Goal: Task Accomplishment & Management: Use online tool/utility

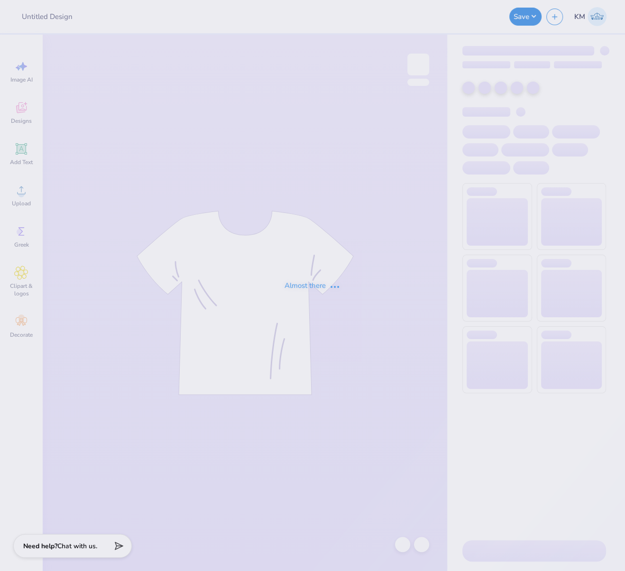
type input "FPS240579"
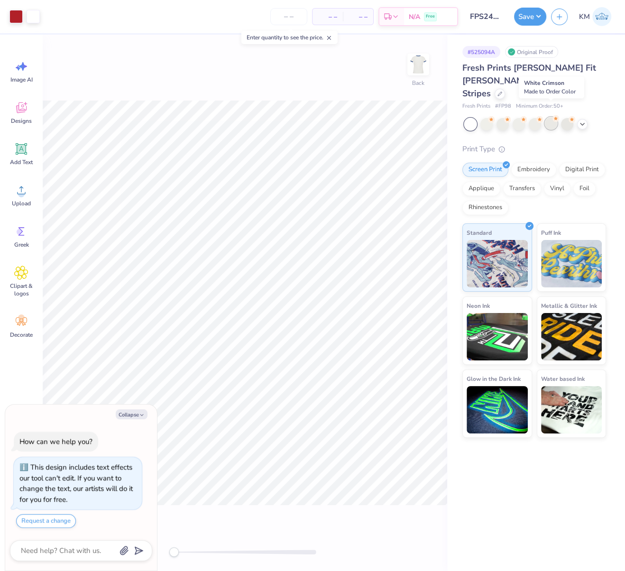
click at [551, 117] on div at bounding box center [551, 123] width 12 height 12
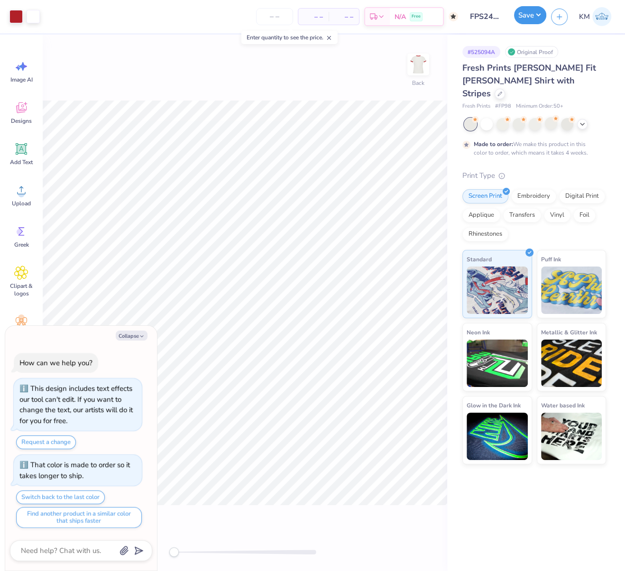
click at [537, 16] on button "Save" at bounding box center [530, 15] width 32 height 18
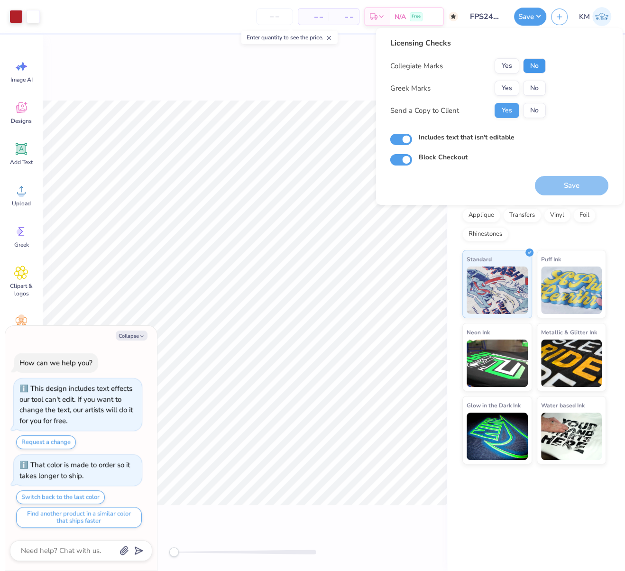
click at [534, 68] on button "No" at bounding box center [534, 65] width 23 height 15
click at [510, 85] on button "Yes" at bounding box center [507, 88] width 25 height 15
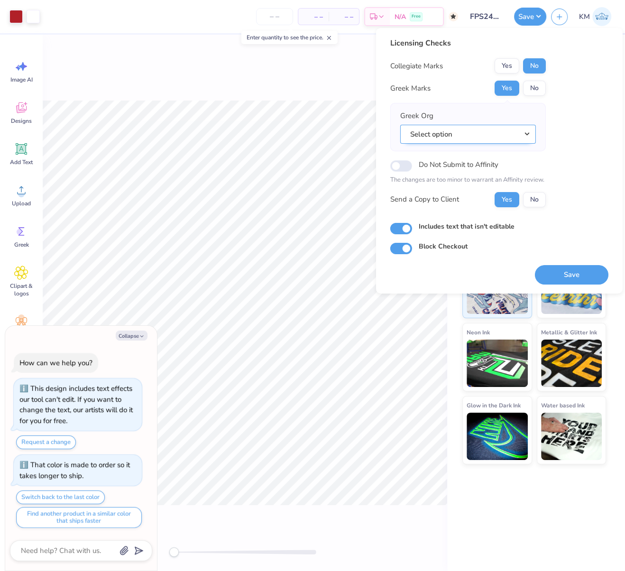
click at [526, 132] on button "Select option" at bounding box center [468, 133] width 136 height 19
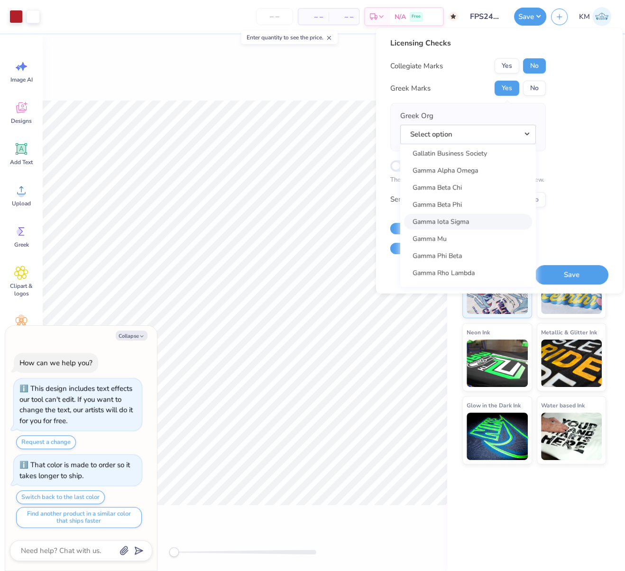
scroll to position [2906, 0]
click at [461, 254] on link "Gamma Phi Beta" at bounding box center [468, 256] width 128 height 16
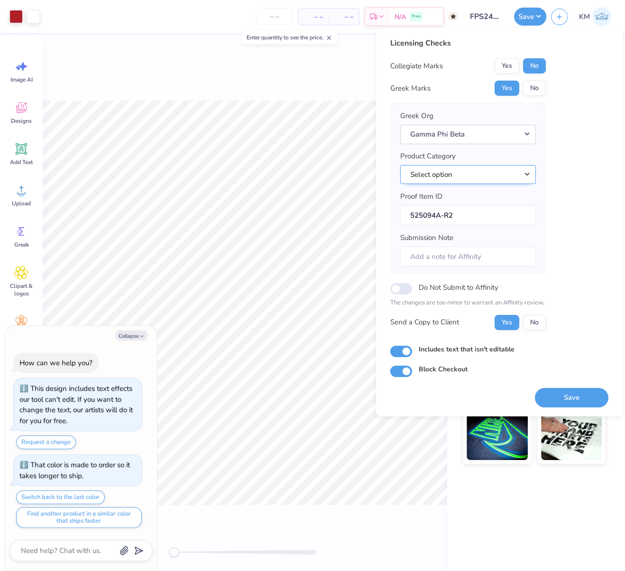
drag, startPoint x: 454, startPoint y: 172, endPoint x: 461, endPoint y: 172, distance: 6.6
click at [455, 171] on button "Select option" at bounding box center [468, 174] width 136 height 19
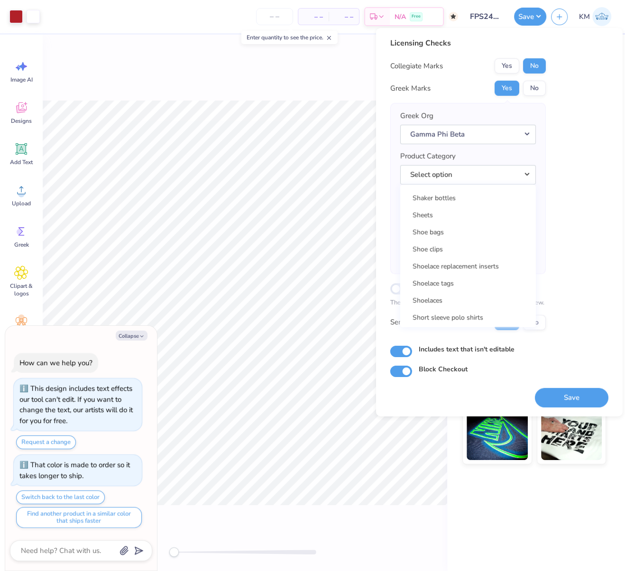
scroll to position [13660, 0]
click at [472, 297] on link "Short sleeve t-shirts" at bounding box center [468, 300] width 128 height 16
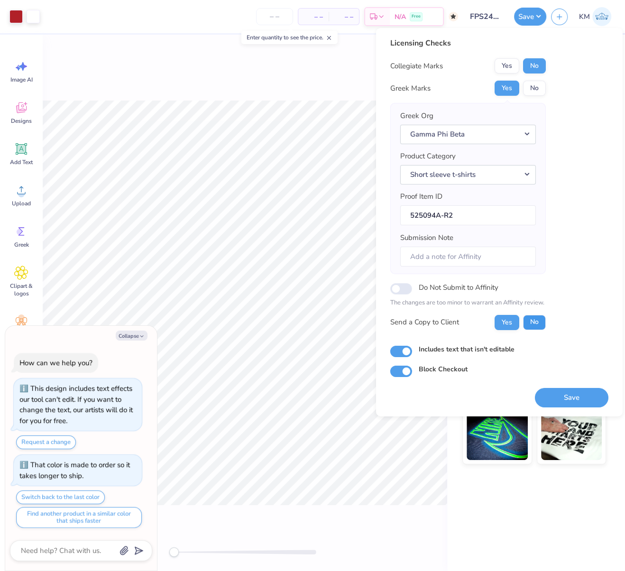
click at [535, 321] on button "No" at bounding box center [534, 321] width 23 height 15
click at [580, 399] on button "Save" at bounding box center [572, 397] width 74 height 19
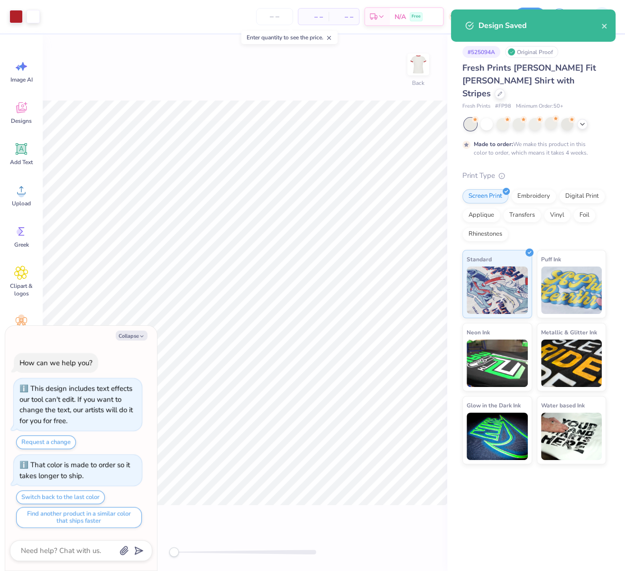
type textarea "x"
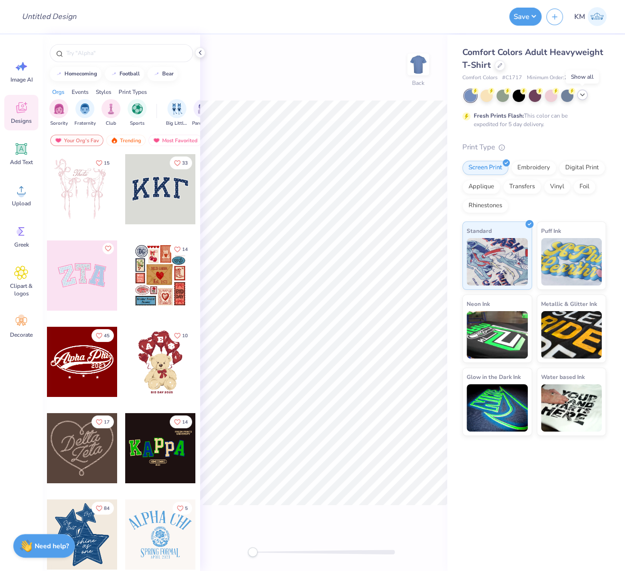
click at [585, 97] on icon at bounding box center [583, 95] width 8 height 8
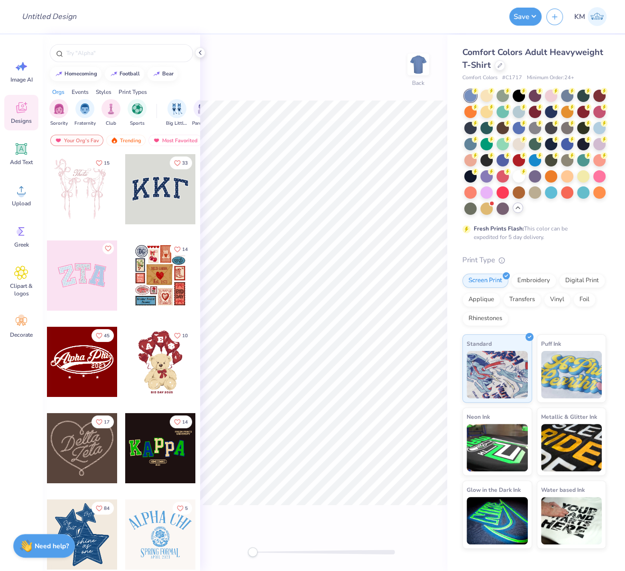
click at [488, 130] on div at bounding box center [487, 128] width 12 height 12
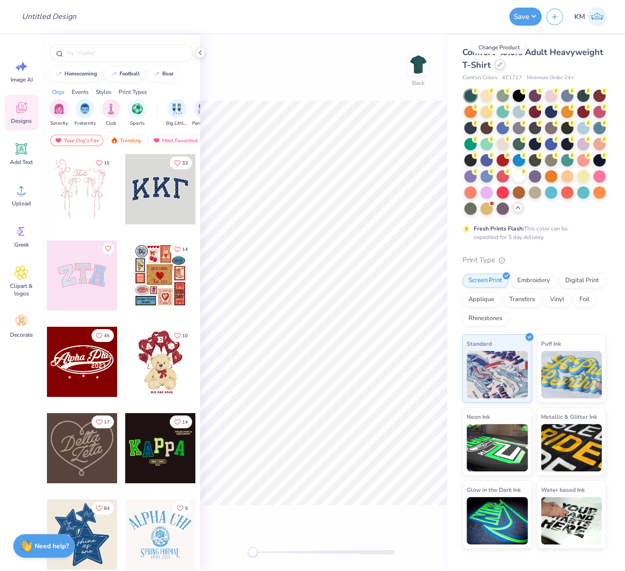
click at [499, 66] on icon at bounding box center [500, 64] width 5 height 5
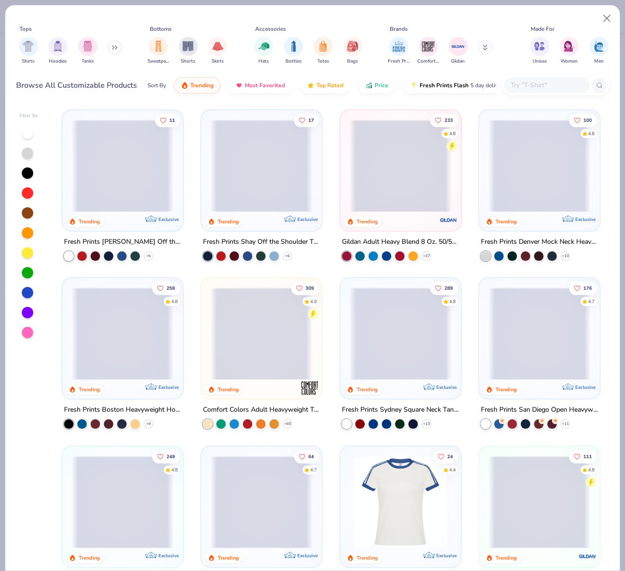
click at [284, 371] on span at bounding box center [262, 333] width 102 height 92
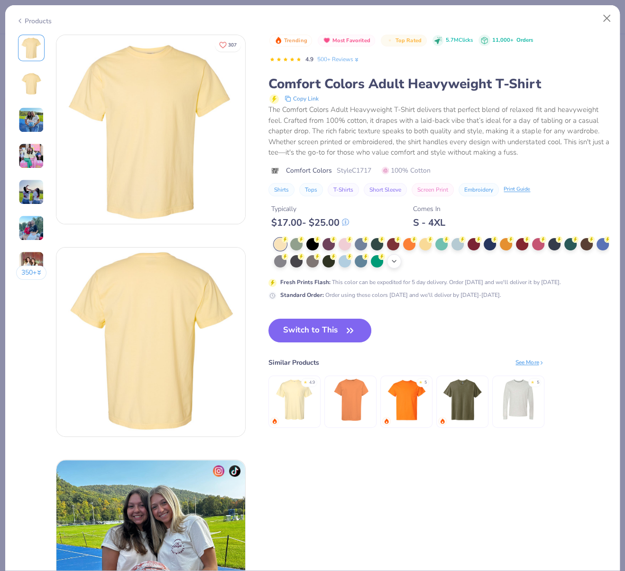
click at [396, 260] on polyline at bounding box center [394, 261] width 4 height 2
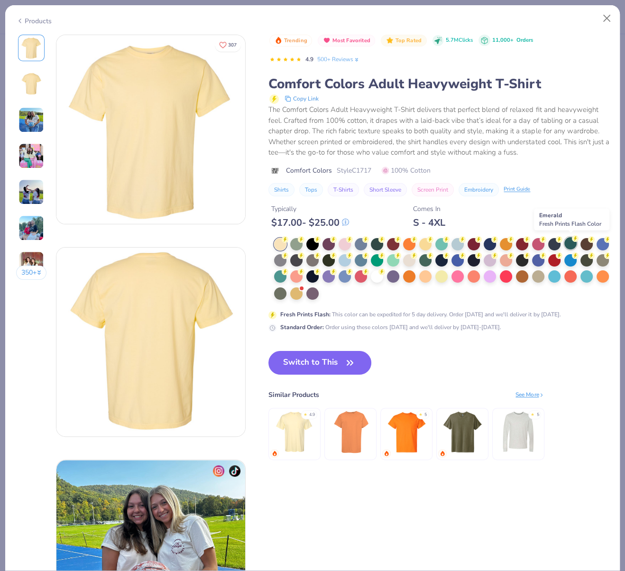
click at [570, 242] on div at bounding box center [570, 243] width 12 height 12
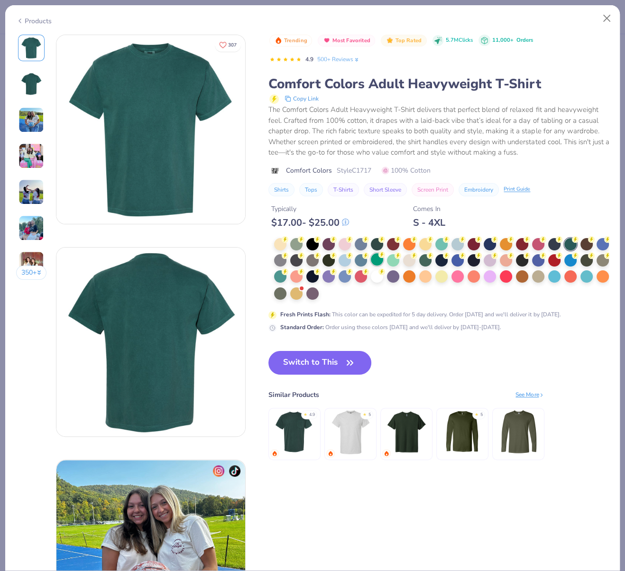
click at [383, 261] on div at bounding box center [377, 259] width 12 height 12
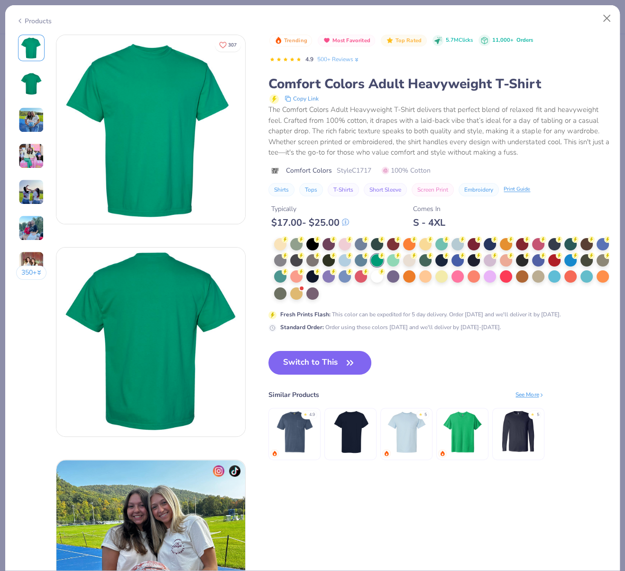
drag, startPoint x: 42, startPoint y: 18, endPoint x: 71, endPoint y: 49, distance: 42.3
click at [41, 18] on div "Products" at bounding box center [34, 21] width 36 height 10
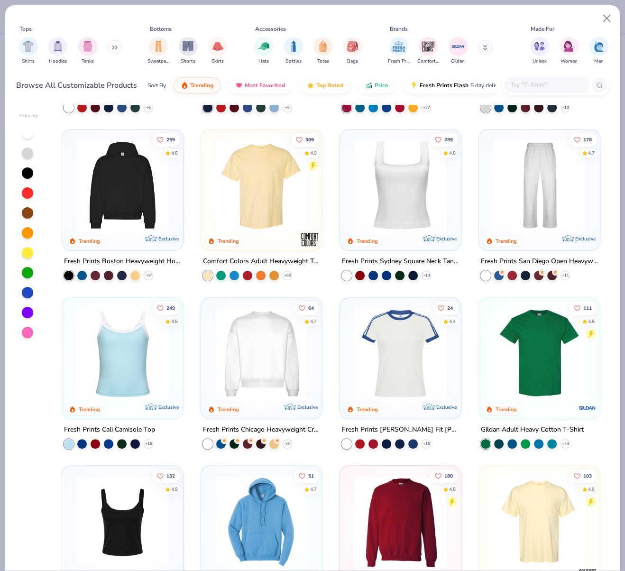
scroll to position [152, 0]
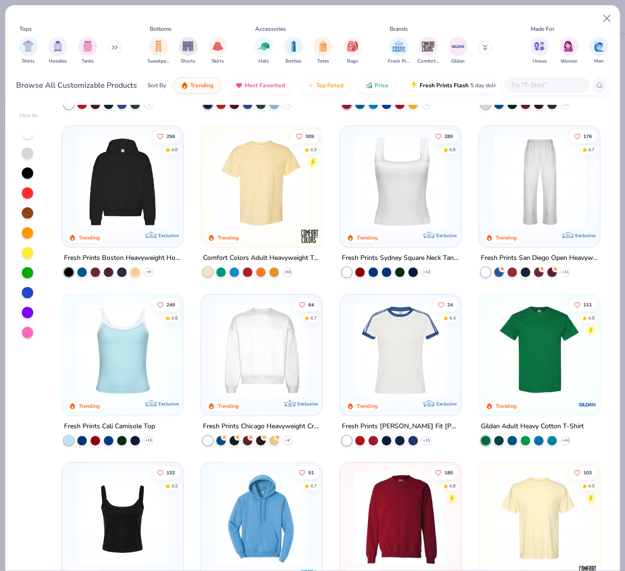
click at [518, 349] on img at bounding box center [540, 350] width 102 height 92
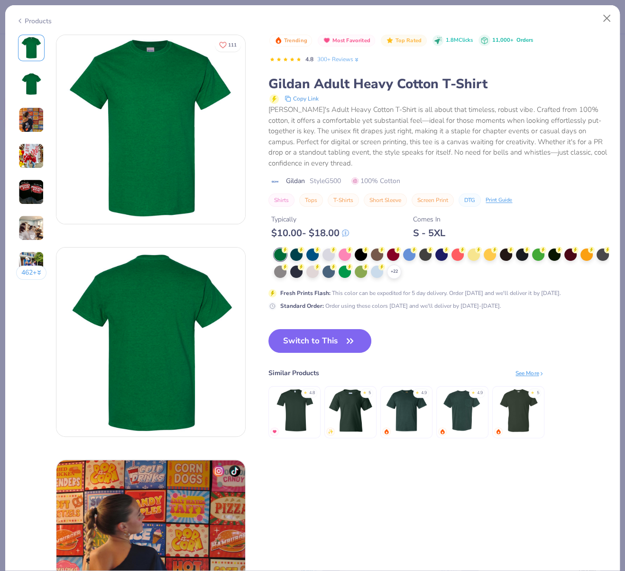
click at [44, 20] on div "Products" at bounding box center [34, 21] width 36 height 10
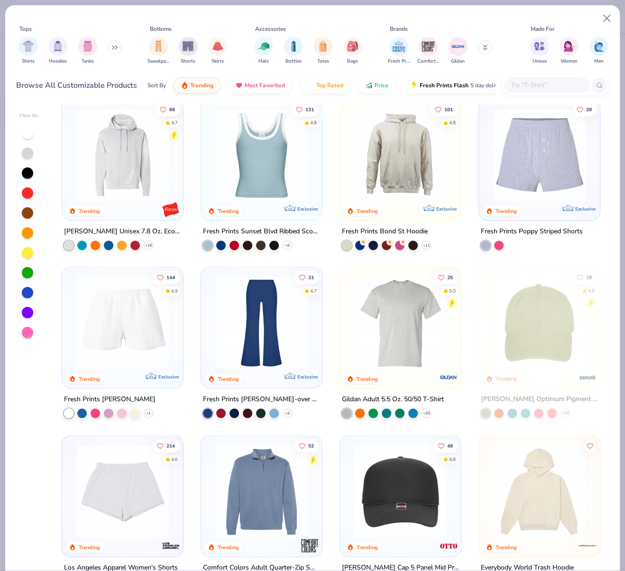
scroll to position [1355, 0]
click at [401, 341] on img at bounding box center [401, 323] width 102 height 92
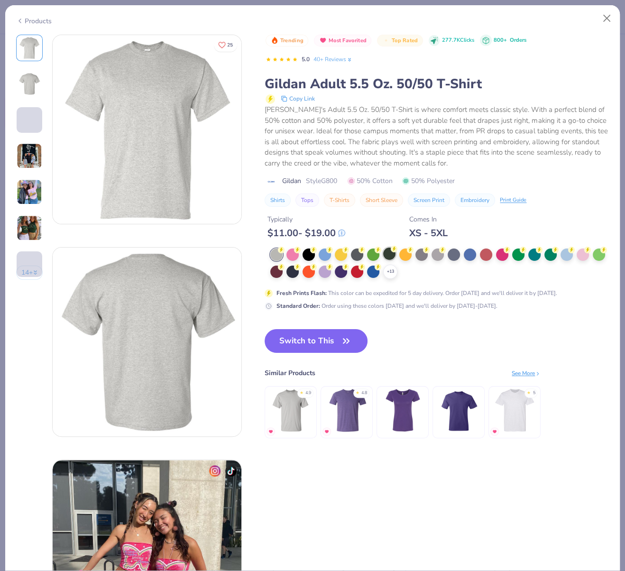
click at [390, 252] on div at bounding box center [389, 254] width 12 height 12
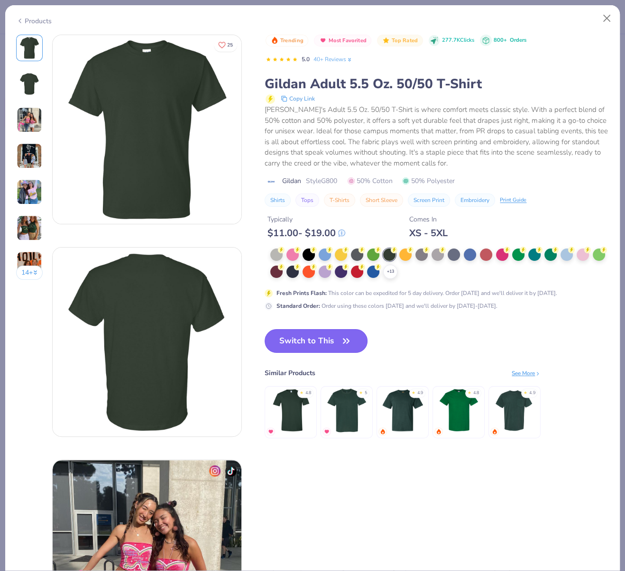
drag, startPoint x: 312, startPoint y: 337, endPoint x: 293, endPoint y: 400, distance: 65.9
click at [312, 337] on button "Switch to This" at bounding box center [316, 341] width 103 height 24
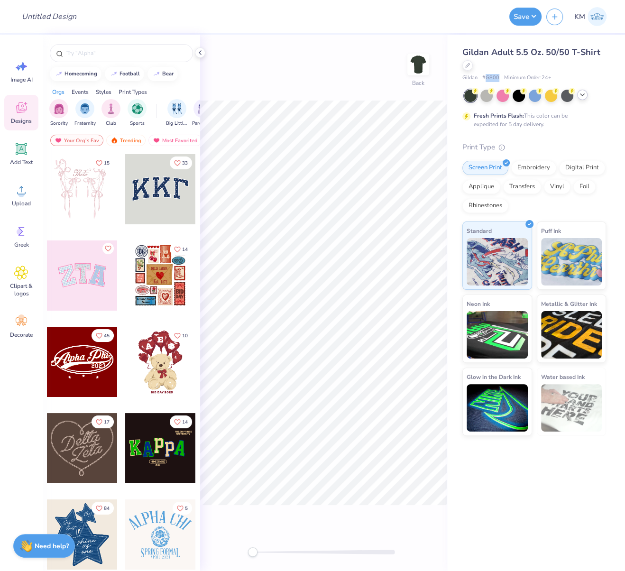
drag, startPoint x: 486, startPoint y: 79, endPoint x: 499, endPoint y: 77, distance: 12.4
click at [497, 76] on span "# G800" at bounding box center [490, 78] width 17 height 8
copy span "G800"
click at [20, 184] on icon at bounding box center [21, 190] width 14 height 14
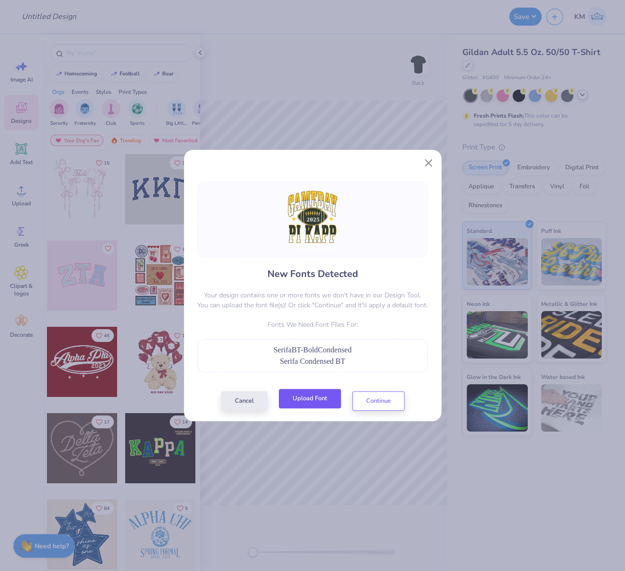
click at [325, 400] on button "Upload Font" at bounding box center [310, 398] width 62 height 19
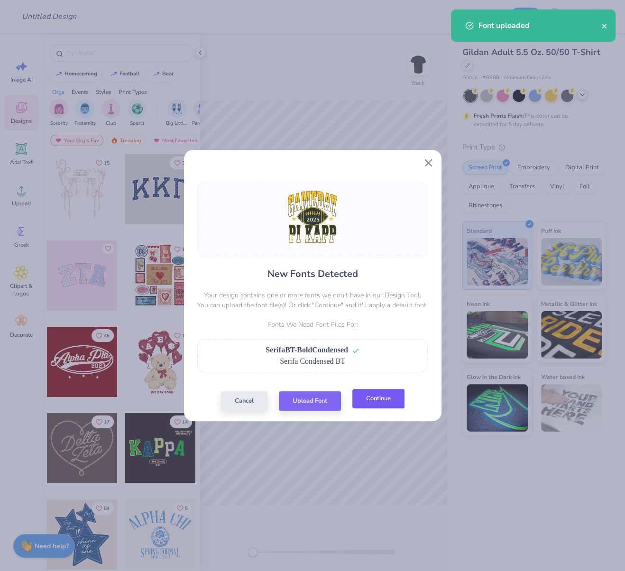
click at [367, 399] on button "Continue" at bounding box center [378, 398] width 52 height 19
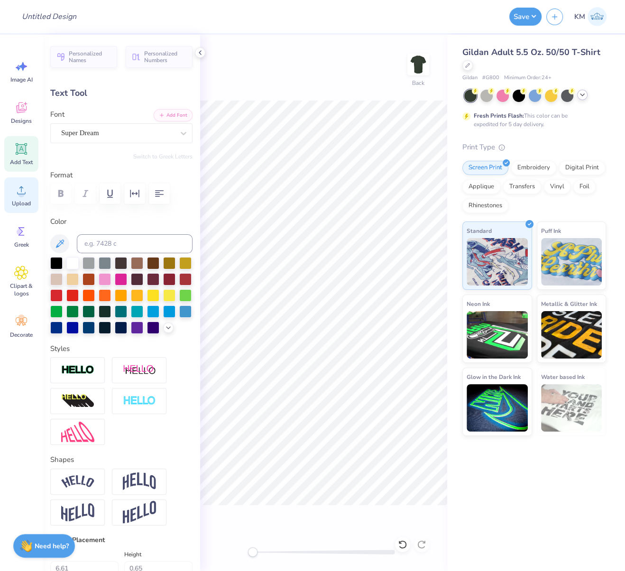
click at [17, 196] on icon at bounding box center [21, 190] width 14 height 14
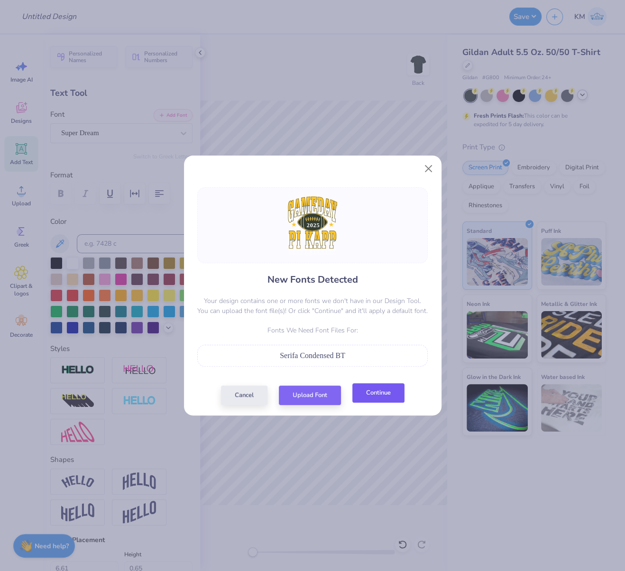
click at [383, 394] on button "Continue" at bounding box center [378, 392] width 52 height 19
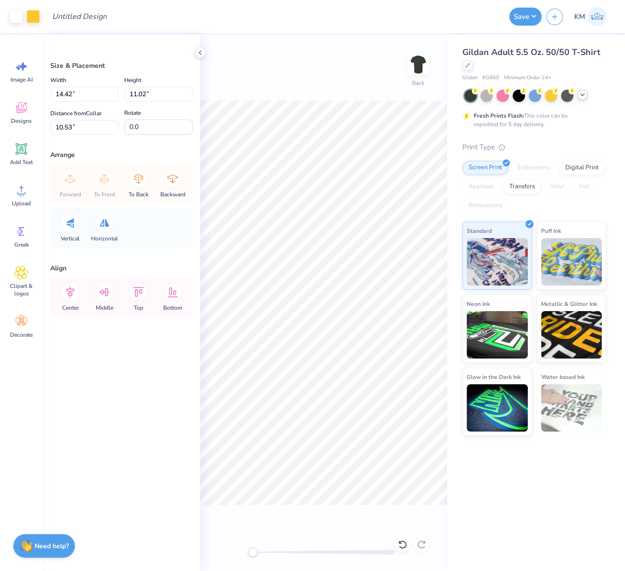
type input "10.52"
type input "15.00"
type input "17.59"
type input "3.95"
type input "10.54"
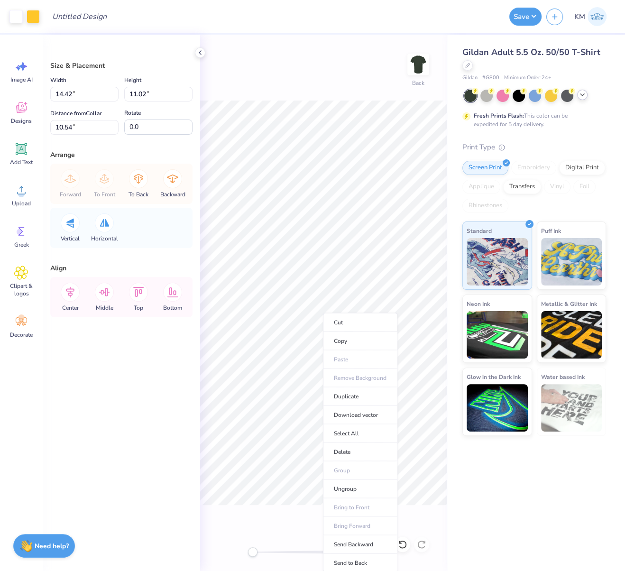
click at [349, 564] on li "Send to Back" at bounding box center [360, 563] width 74 height 18
type input "10.53"
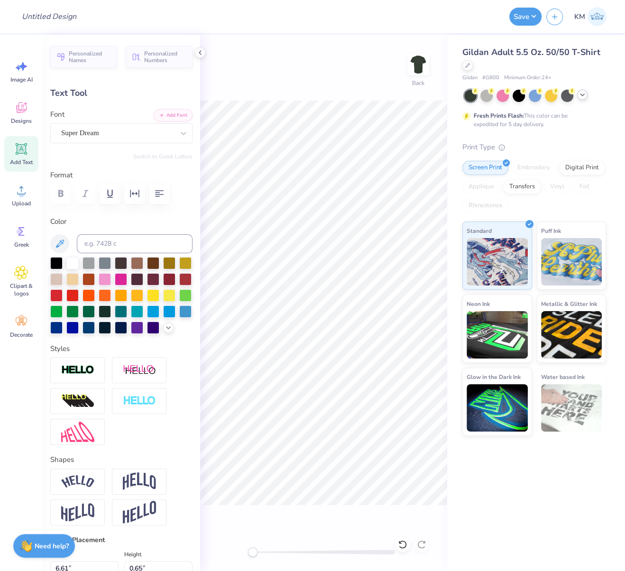
click at [112, 136] on div "Super Dream" at bounding box center [117, 133] width 115 height 15
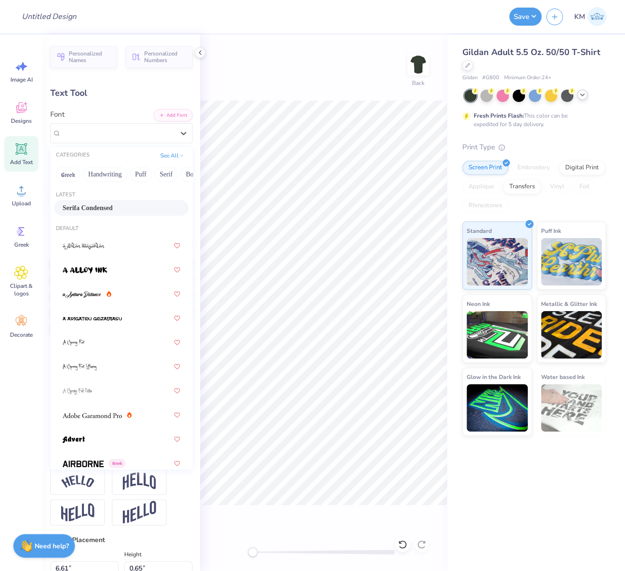
click at [106, 207] on div "Serifa Condensed" at bounding box center [122, 208] width 118 height 10
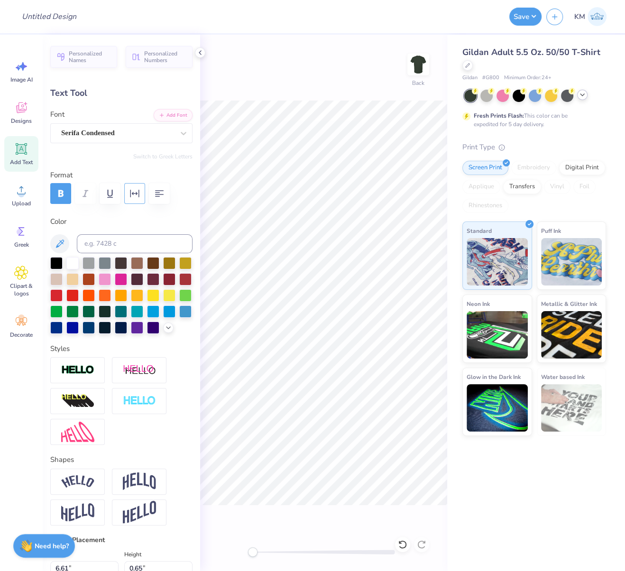
click at [137, 196] on icon "button" at bounding box center [134, 193] width 11 height 11
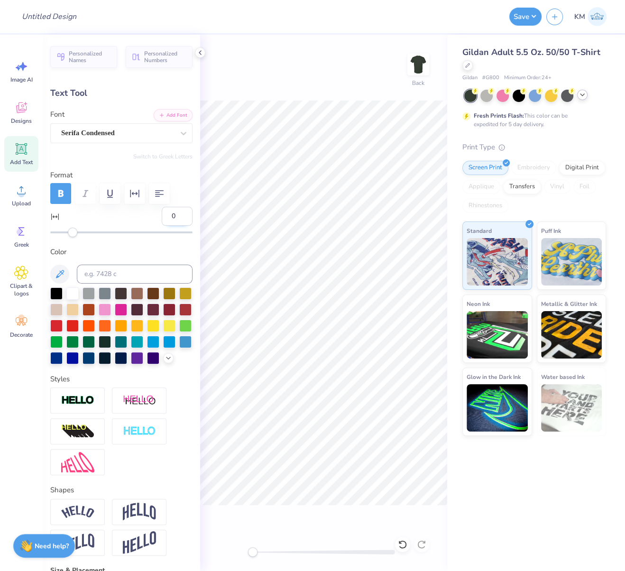
drag, startPoint x: 167, startPoint y: 216, endPoint x: 161, endPoint y: 213, distance: 7.2
click at [162, 216] on input "0" at bounding box center [177, 216] width 31 height 19
type input "80"
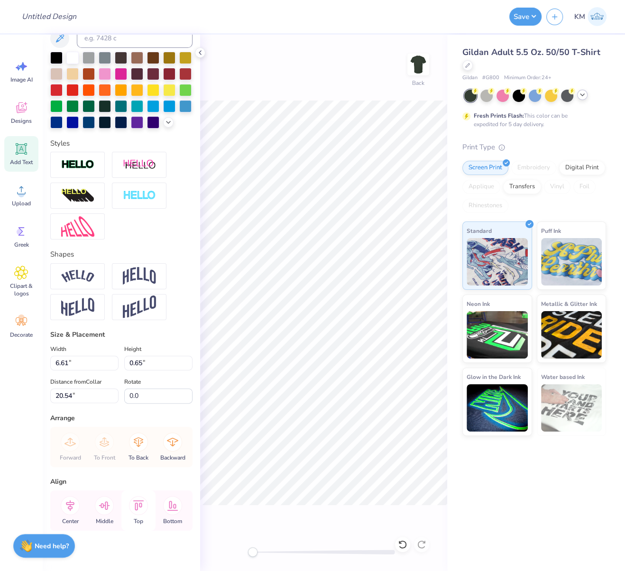
scroll to position [235, 0]
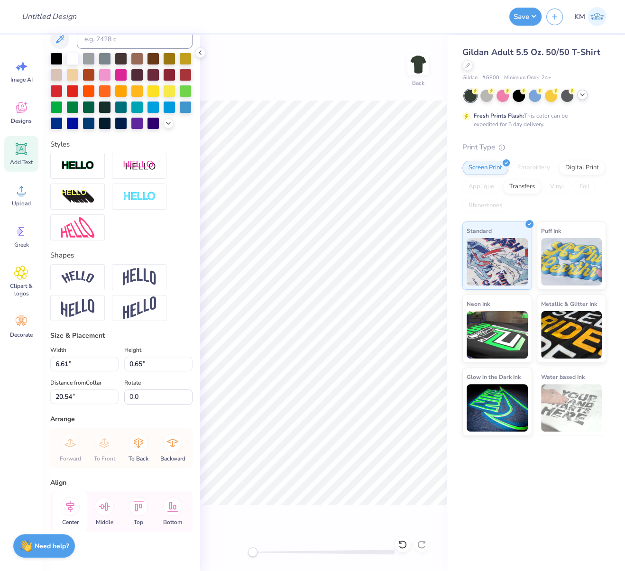
click at [74, 516] on icon at bounding box center [70, 506] width 19 height 19
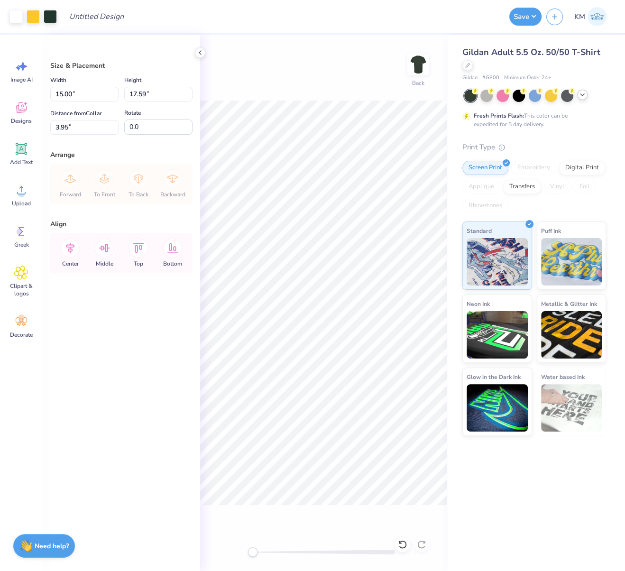
type input "10.47"
type input "12.29"
type input "3.95"
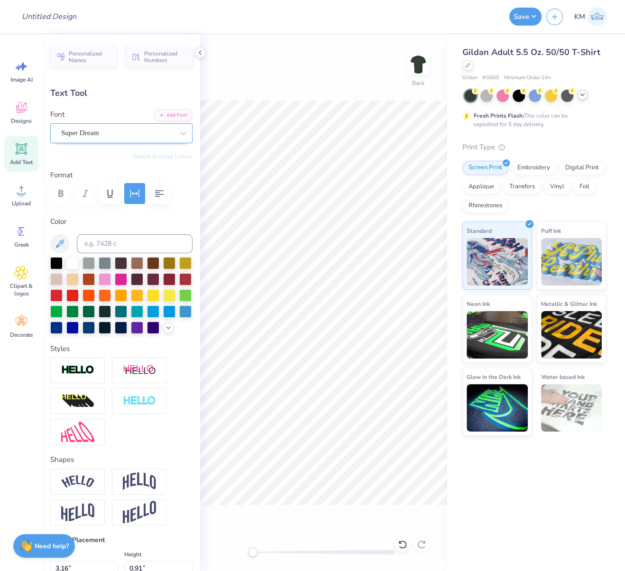
click at [125, 134] on div "Super Dream" at bounding box center [117, 133] width 115 height 15
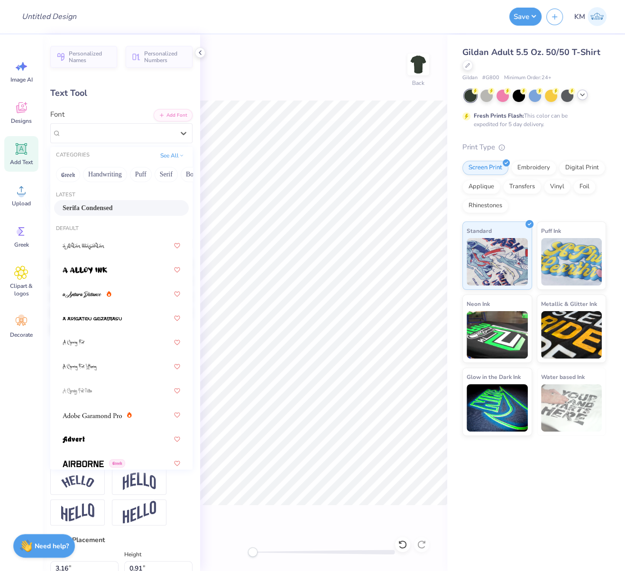
click at [90, 208] on span "Serifa Condensed" at bounding box center [88, 208] width 50 height 10
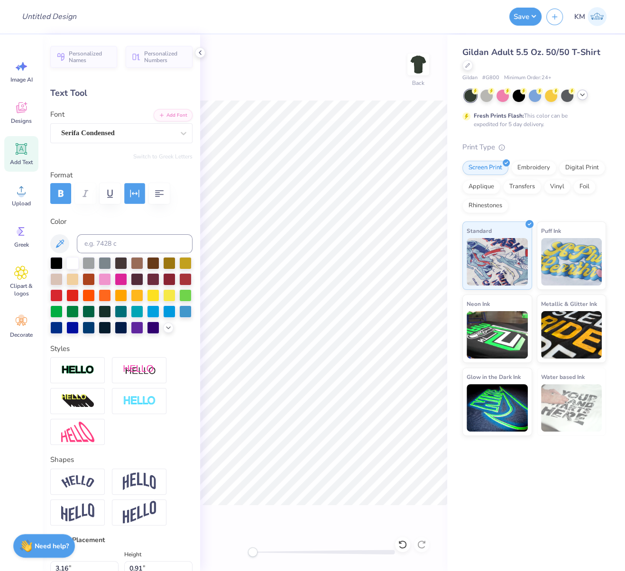
drag, startPoint x: 136, startPoint y: 193, endPoint x: 134, endPoint y: 198, distance: 5.6
click at [136, 194] on icon "button" at bounding box center [134, 193] width 11 height 11
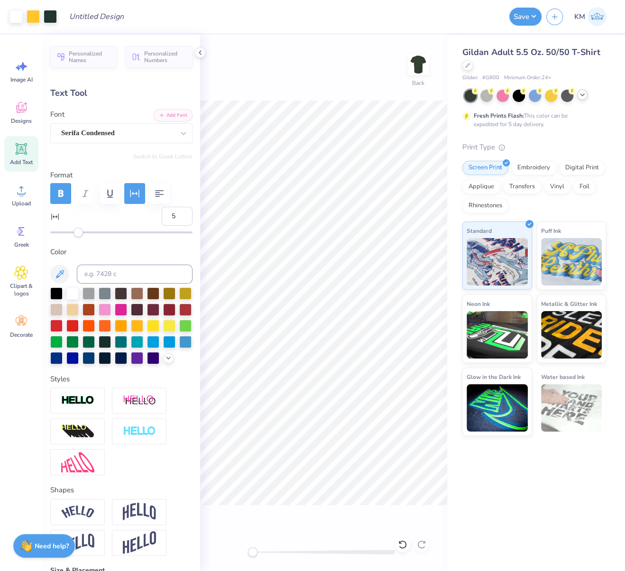
type input "2.39"
type input "0.86"
type input "9.62"
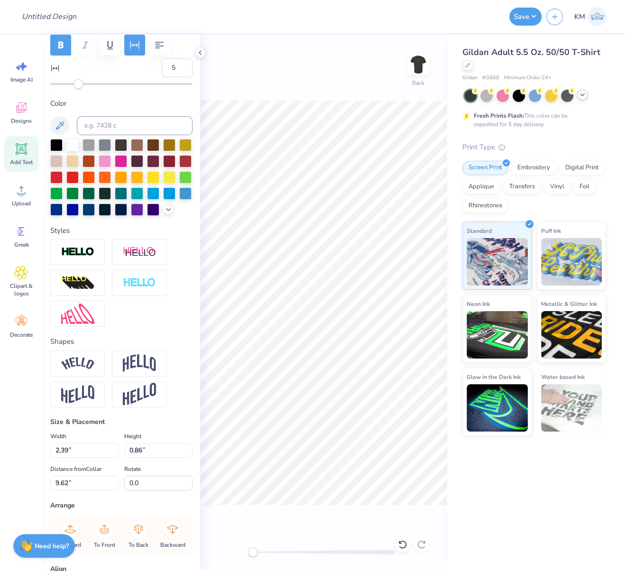
scroll to position [257, 0]
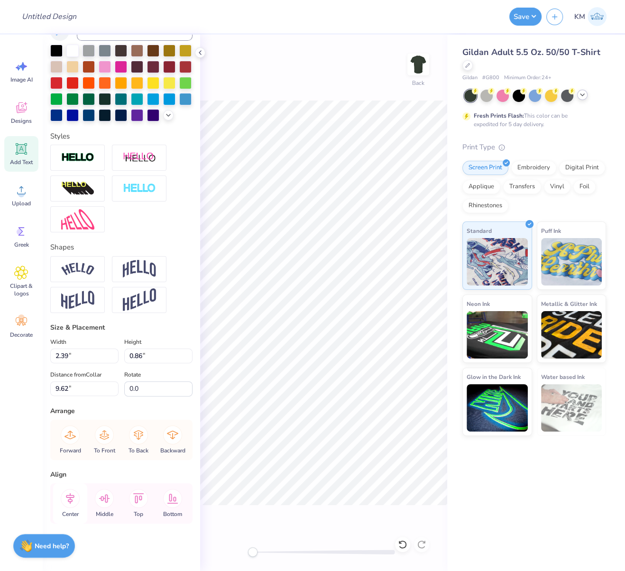
click at [73, 500] on icon at bounding box center [70, 498] width 19 height 19
click at [74, 492] on icon at bounding box center [70, 498] width 19 height 19
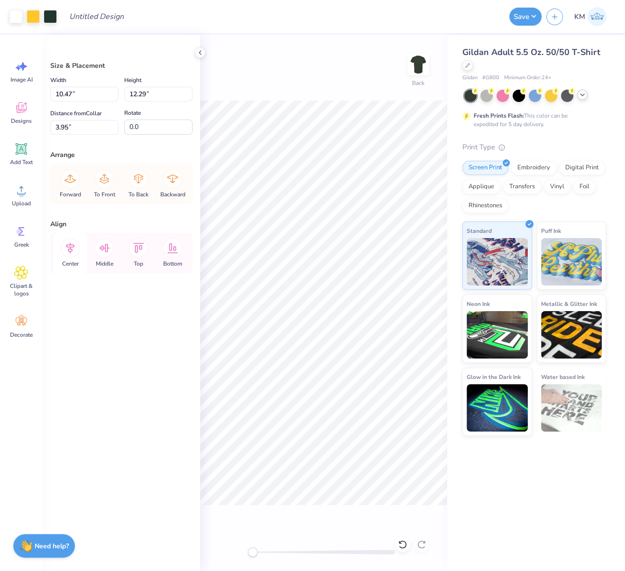
click at [71, 244] on icon at bounding box center [70, 248] width 9 height 11
click at [68, 244] on icon at bounding box center [70, 248] width 19 height 19
click at [67, 247] on icon at bounding box center [70, 248] width 19 height 19
drag, startPoint x: 81, startPoint y: 92, endPoint x: 30, endPoint y: 97, distance: 51.0
click at [31, 97] on div "Art colors Design Title Save KM Image AI Designs Add Text Upload Greek Clipart …" at bounding box center [312, 285] width 625 height 571
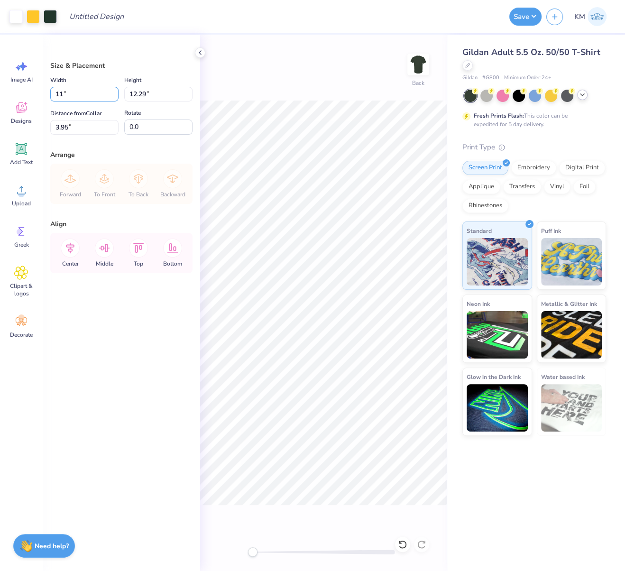
type input "11.00"
type input "12.90"
drag, startPoint x: 75, startPoint y: 127, endPoint x: 46, endPoint y: 127, distance: 29.9
click at [46, 127] on div "Size & Placement Width 11.00 11.00 " Height 12.90 12.90 " Distance from Collar …" at bounding box center [121, 303] width 157 height 536
type input "3.00"
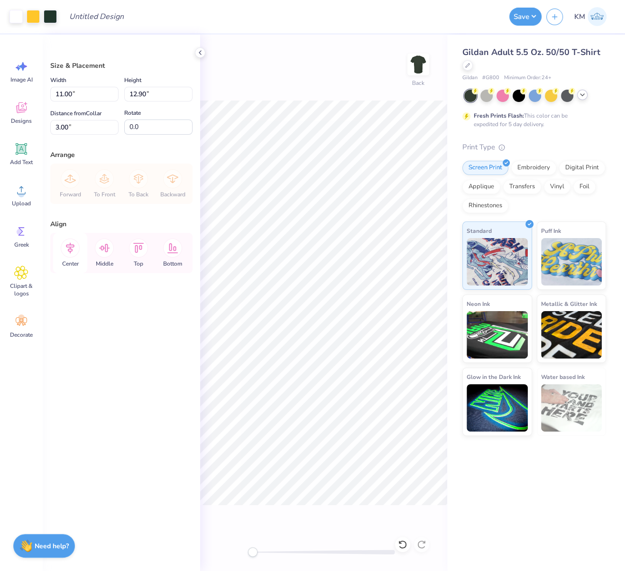
click at [69, 244] on icon at bounding box center [70, 248] width 19 height 19
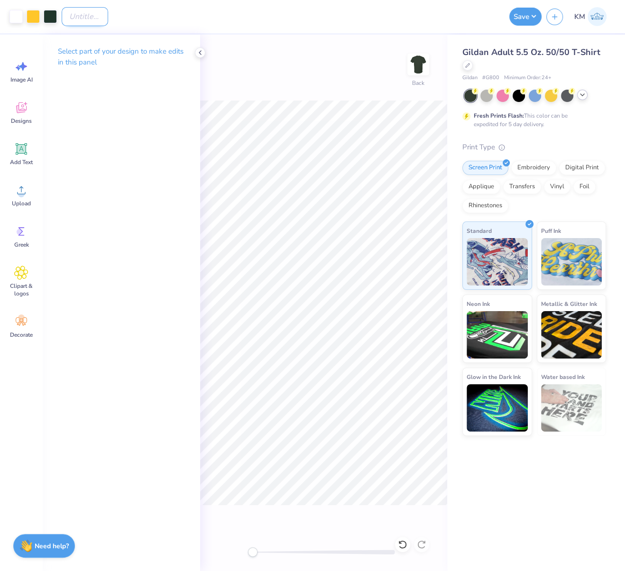
click at [105, 19] on input "Design Title" at bounding box center [85, 16] width 46 height 19
paste input "FPS240568"
type input "FPS240568"
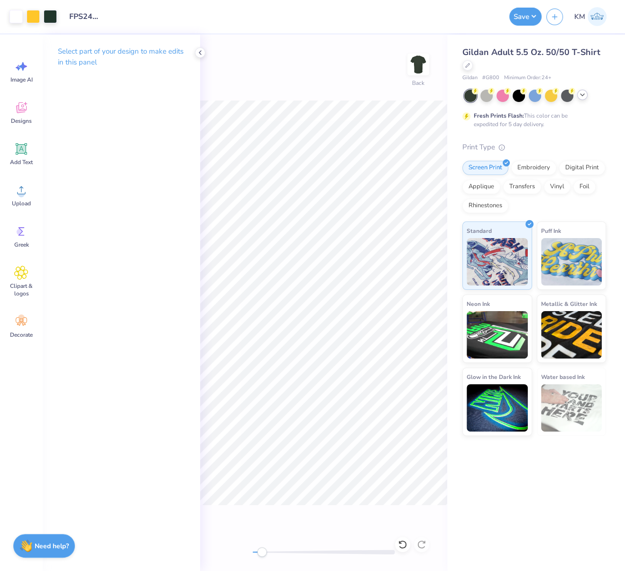
drag, startPoint x: 254, startPoint y: 550, endPoint x: 265, endPoint y: 554, distance: 11.9
click at [266, 554] on div "Accessibility label" at bounding box center [261, 551] width 9 height 9
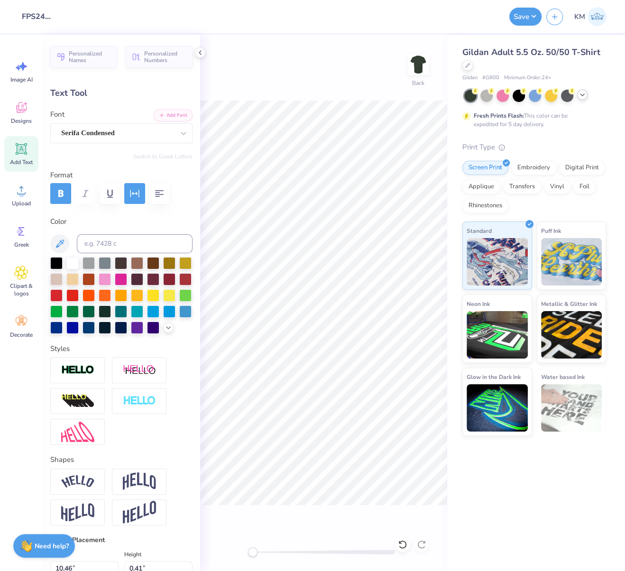
drag, startPoint x: 261, startPoint y: 552, endPoint x: 220, endPoint y: 543, distance: 41.9
click at [224, 543] on div "Back" at bounding box center [323, 303] width 247 height 536
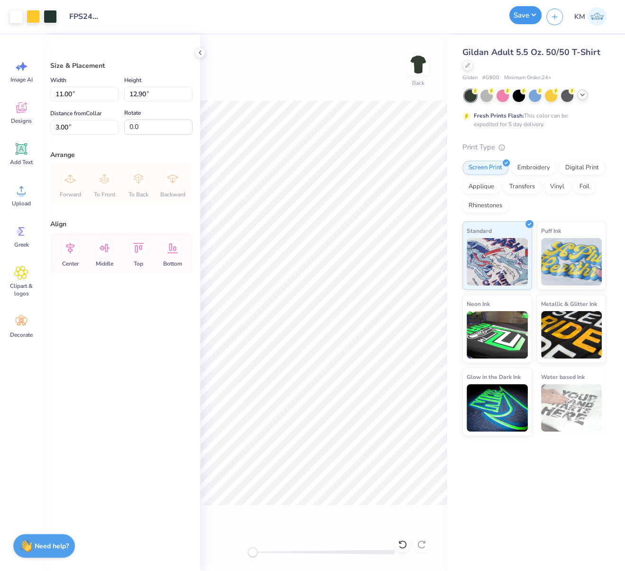
click at [533, 16] on button "Save" at bounding box center [525, 15] width 32 height 18
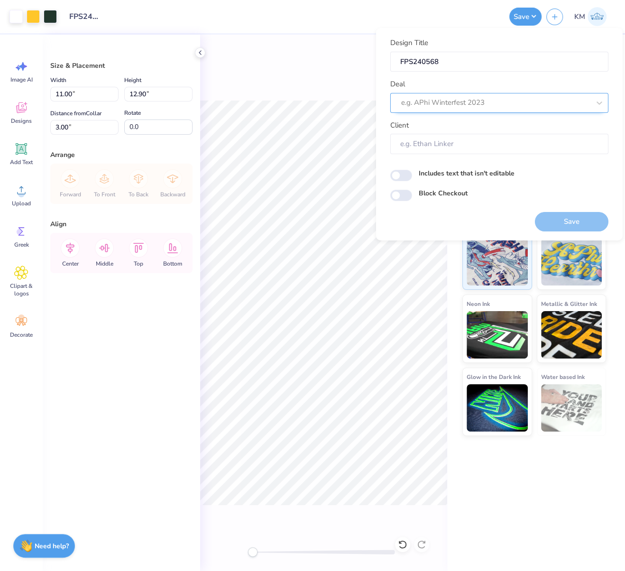
click at [479, 101] on div at bounding box center [495, 102] width 189 height 13
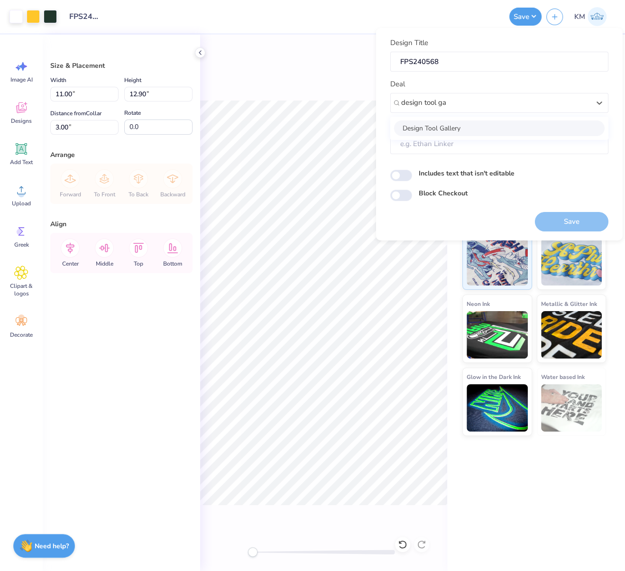
click at [463, 128] on div "Design Tool Gallery" at bounding box center [499, 128] width 211 height 16
type input "design tool ga"
type input "Design Tool Gallery User"
drag, startPoint x: 468, startPoint y: 170, endPoint x: 487, endPoint y: 176, distance: 20.1
click at [468, 170] on label "Includes text that isn't editable" at bounding box center [467, 173] width 96 height 10
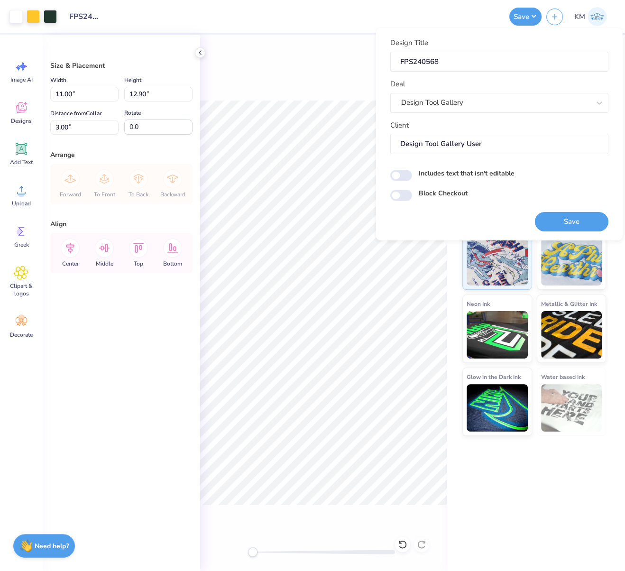
click at [412, 170] on input "Includes text that isn't editable" at bounding box center [401, 175] width 22 height 11
checkbox input "true"
click at [577, 220] on button "Save" at bounding box center [572, 221] width 74 height 19
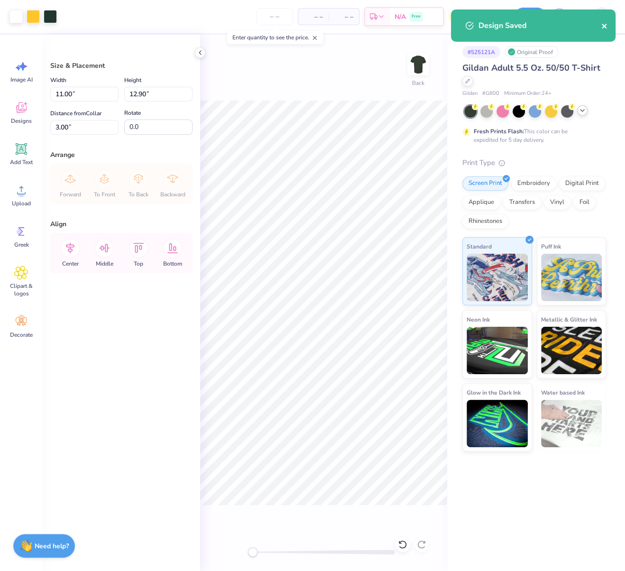
drag, startPoint x: 605, startPoint y: 28, endPoint x: 598, endPoint y: 28, distance: 6.7
click at [604, 28] on icon "close" at bounding box center [604, 26] width 7 height 8
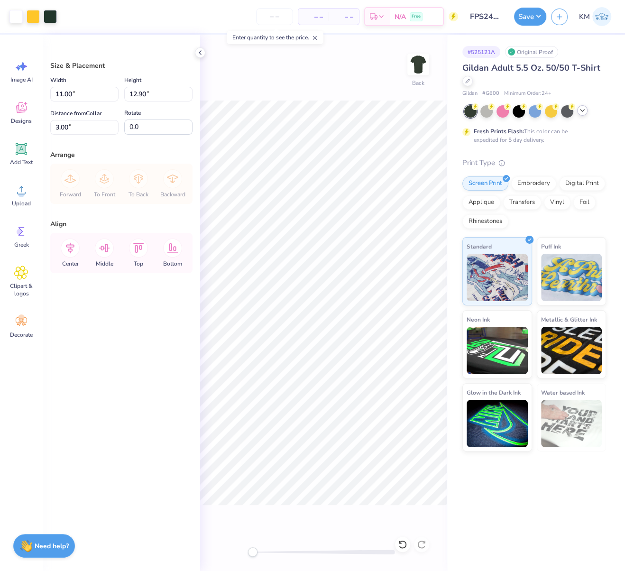
drag, startPoint x: 542, startPoint y: 16, endPoint x: 539, endPoint y: 19, distance: 5.0
click at [542, 16] on div "Design Saved" at bounding box center [533, 29] width 168 height 43
click at [536, 15] on button "Save" at bounding box center [530, 15] width 32 height 18
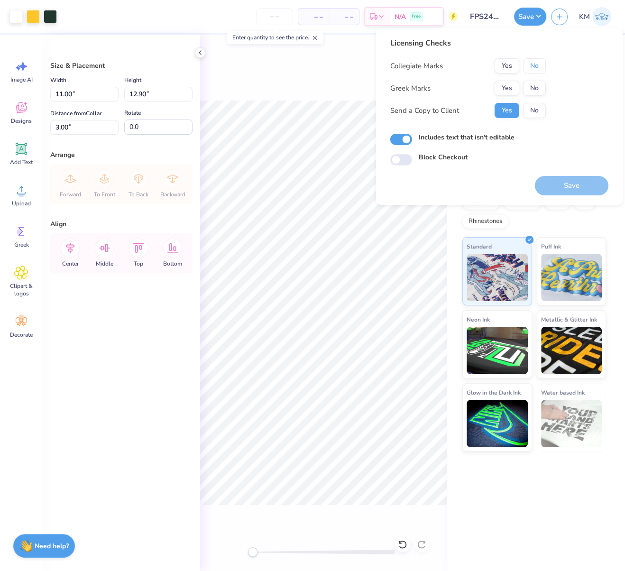
drag, startPoint x: 539, startPoint y: 64, endPoint x: 522, endPoint y: 74, distance: 20.7
click at [538, 64] on button "No" at bounding box center [534, 65] width 23 height 15
click at [508, 86] on button "Yes" at bounding box center [507, 88] width 25 height 15
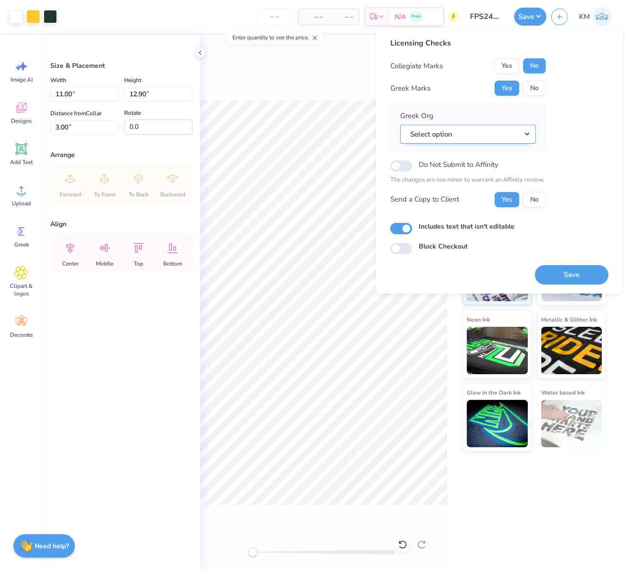
click at [525, 133] on button "Select option" at bounding box center [468, 133] width 136 height 19
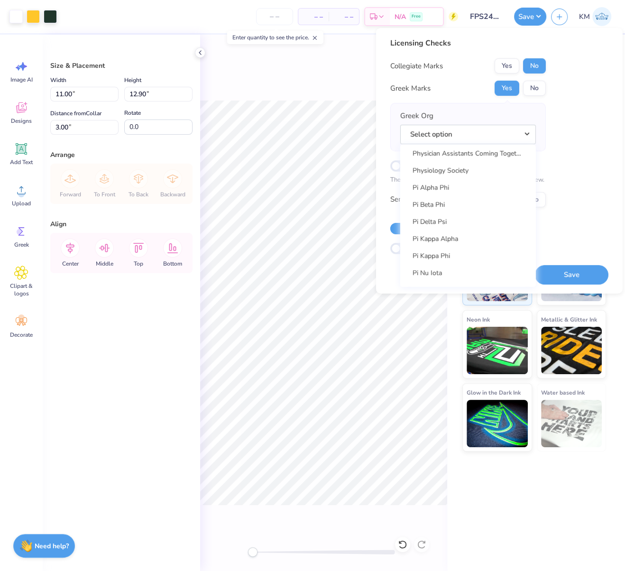
scroll to position [5385, 0]
click at [454, 268] on link "Pi Kappa Phi" at bounding box center [468, 270] width 128 height 16
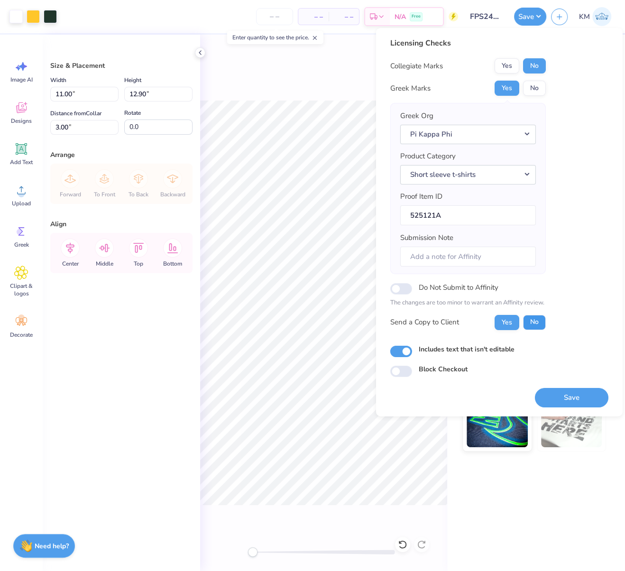
click at [538, 322] on button "No" at bounding box center [534, 321] width 23 height 15
drag, startPoint x: 566, startPoint y: 395, endPoint x: 541, endPoint y: 386, distance: 27.0
click at [566, 395] on button "Save" at bounding box center [572, 397] width 74 height 19
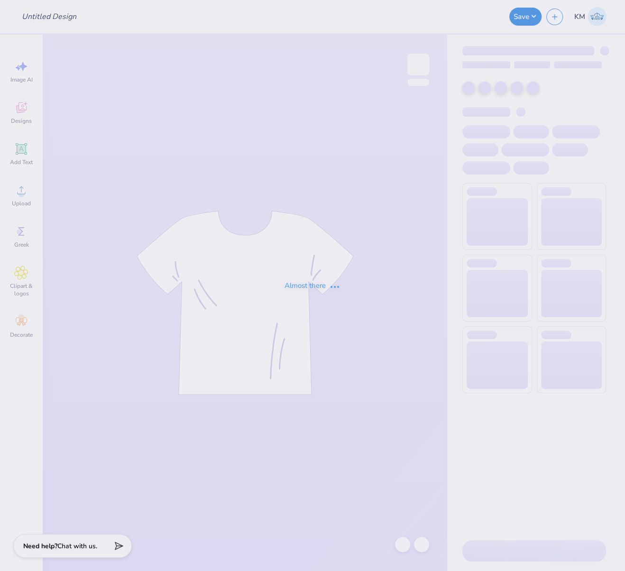
type input "FPS240563"
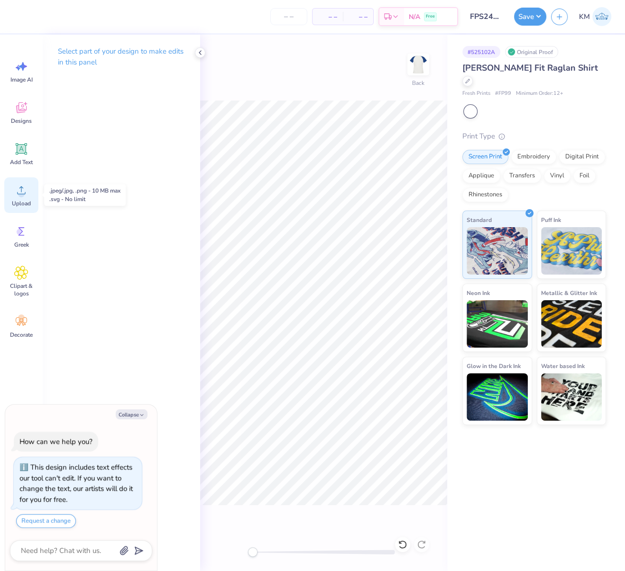
click at [20, 192] on circle at bounding box center [21, 194] width 7 height 7
click at [26, 200] on span "Upload" at bounding box center [21, 204] width 19 height 8
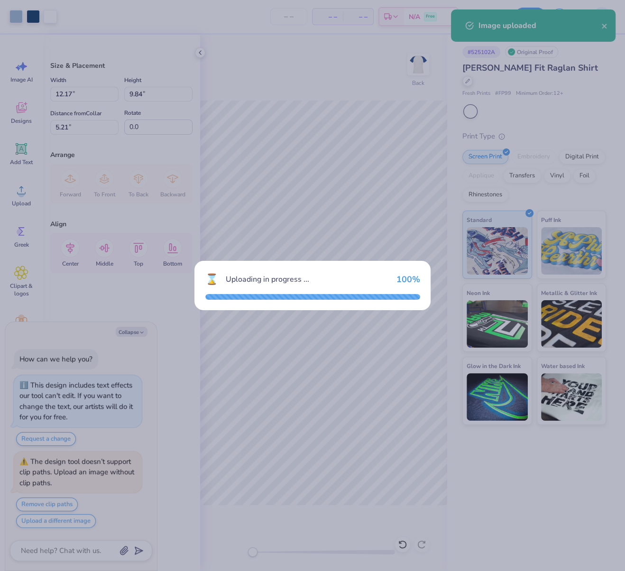
type textarea "x"
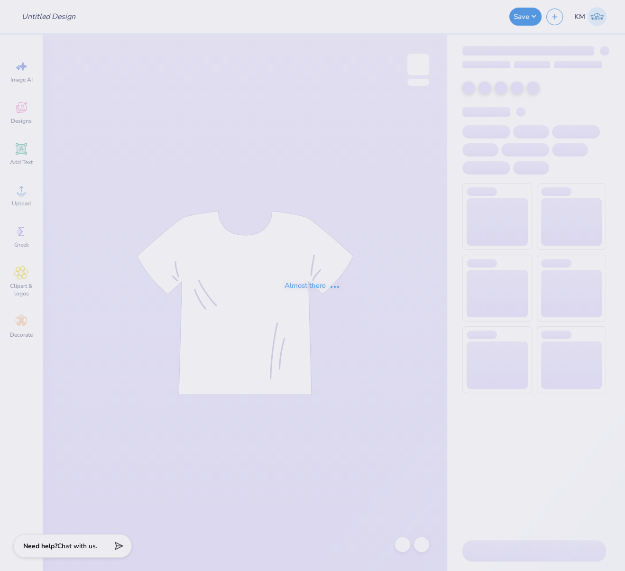
type input "FPS240563"
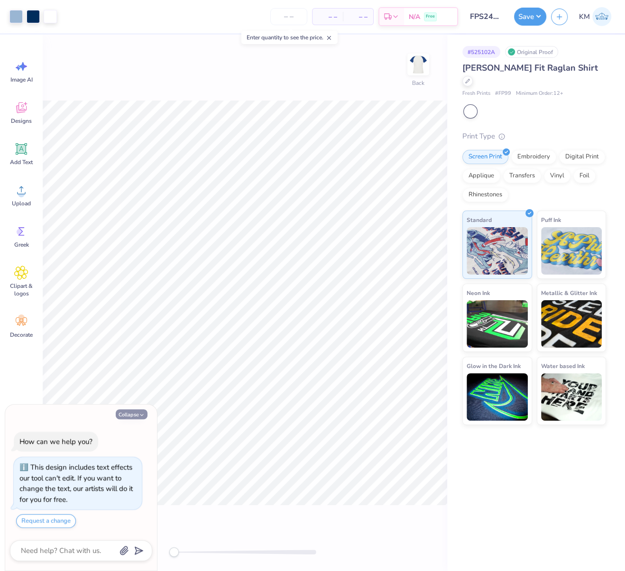
click at [136, 417] on button "Collapse" at bounding box center [132, 414] width 32 height 10
type textarea "x"
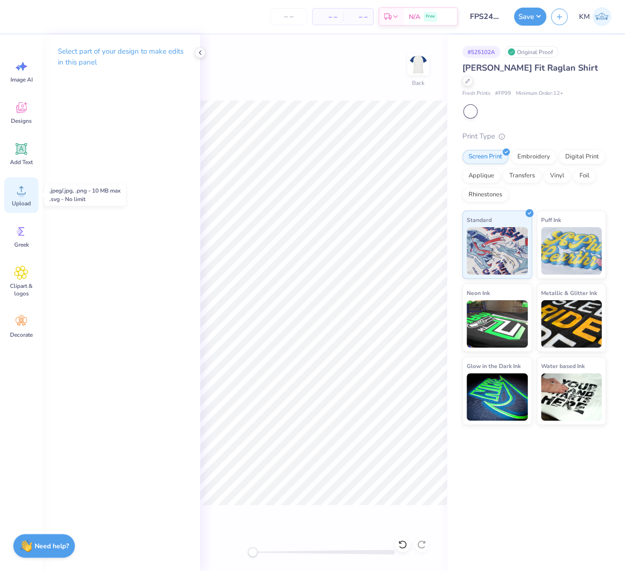
click at [19, 189] on icon at bounding box center [21, 190] width 14 height 14
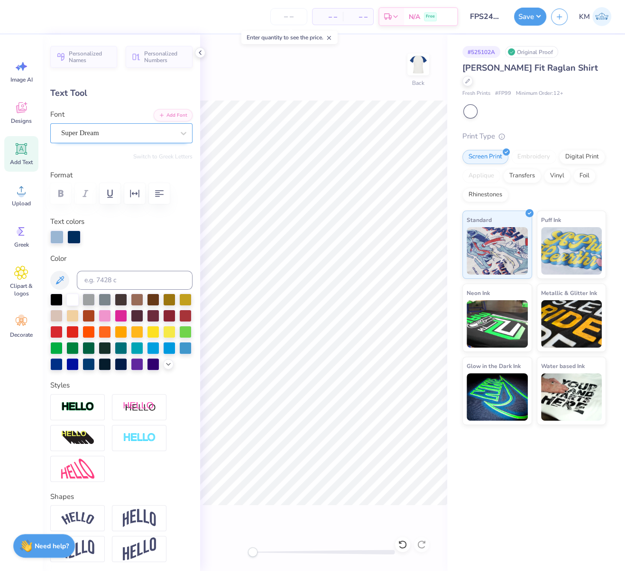
click at [113, 129] on div "Super Dream" at bounding box center [117, 133] width 115 height 15
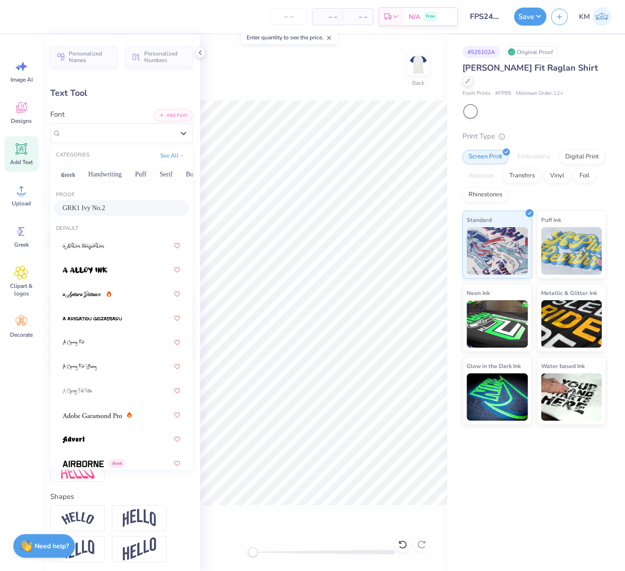
click at [93, 206] on span "GRK1 Ivy No.2" at bounding box center [84, 208] width 43 height 10
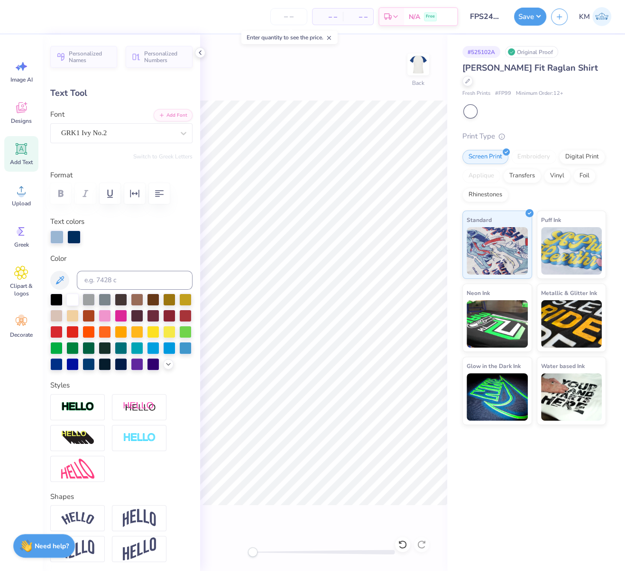
scroll to position [21, 0]
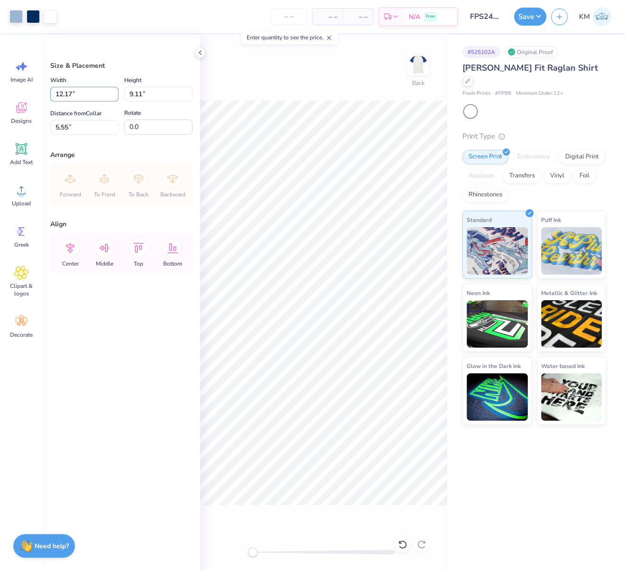
drag, startPoint x: 73, startPoint y: 92, endPoint x: 41, endPoint y: 93, distance: 31.8
click at [42, 94] on div "Art colors – – Per Item – – Total Est. Delivery N/A Free Design Title FPS240563…" at bounding box center [312, 285] width 625 height 571
type input "8.00"
type input "5.99"
drag, startPoint x: 67, startPoint y: 121, endPoint x: 49, endPoint y: 126, distance: 18.6
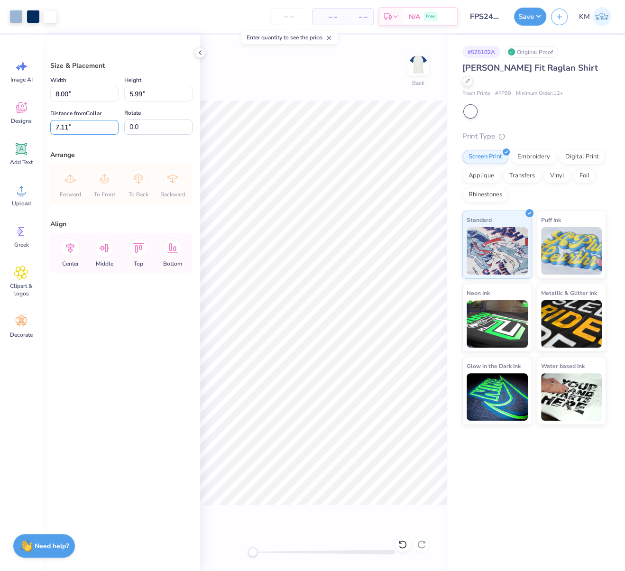
click at [52, 125] on input "7.11" at bounding box center [84, 127] width 68 height 15
type input "2.50"
click at [66, 253] on icon at bounding box center [70, 248] width 19 height 19
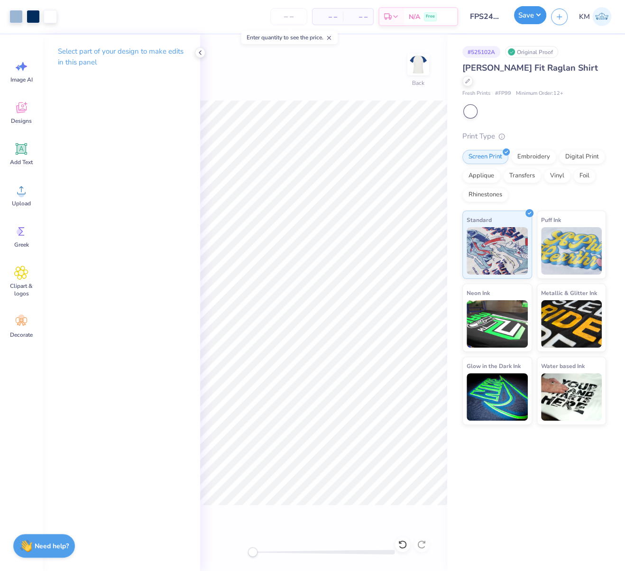
click at [540, 15] on button "Save" at bounding box center [530, 15] width 32 height 18
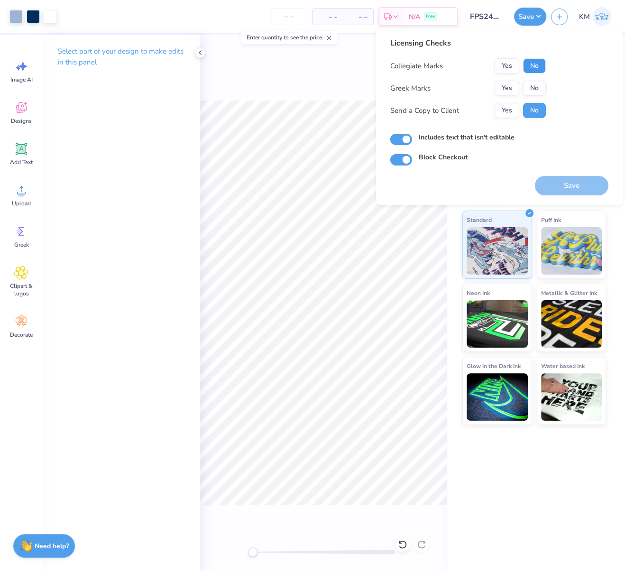
click at [534, 66] on button "No" at bounding box center [534, 65] width 23 height 15
click at [508, 86] on button "Yes" at bounding box center [507, 88] width 25 height 15
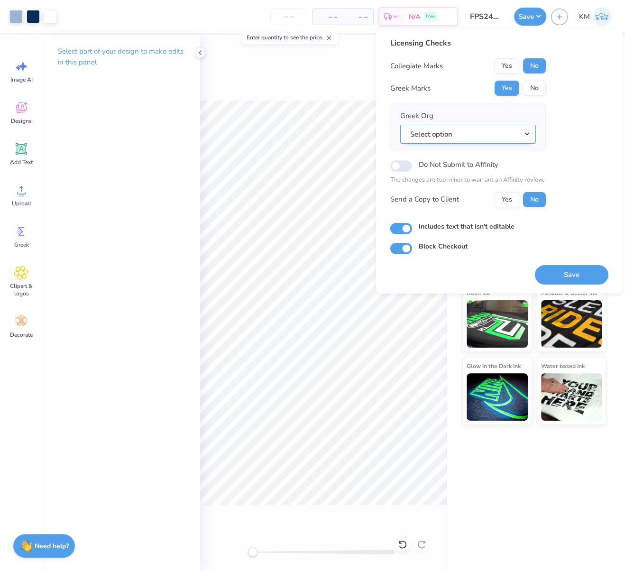
click at [529, 132] on button "Select option" at bounding box center [468, 133] width 136 height 19
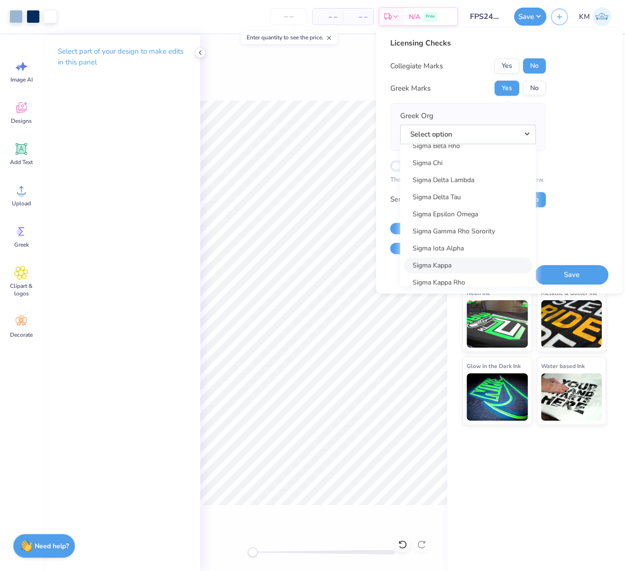
scroll to position [6106, 0]
click at [454, 265] on link "Sigma Kappa" at bounding box center [468, 266] width 128 height 16
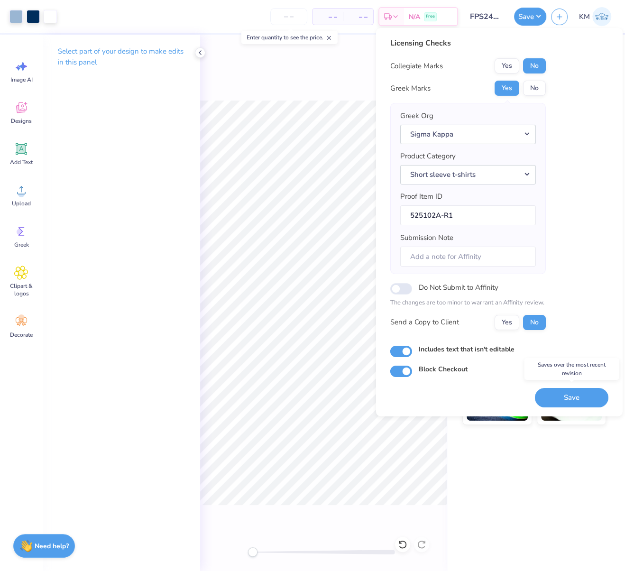
drag, startPoint x: 573, startPoint y: 396, endPoint x: 582, endPoint y: 425, distance: 30.8
click at [574, 398] on button "Save" at bounding box center [572, 397] width 74 height 19
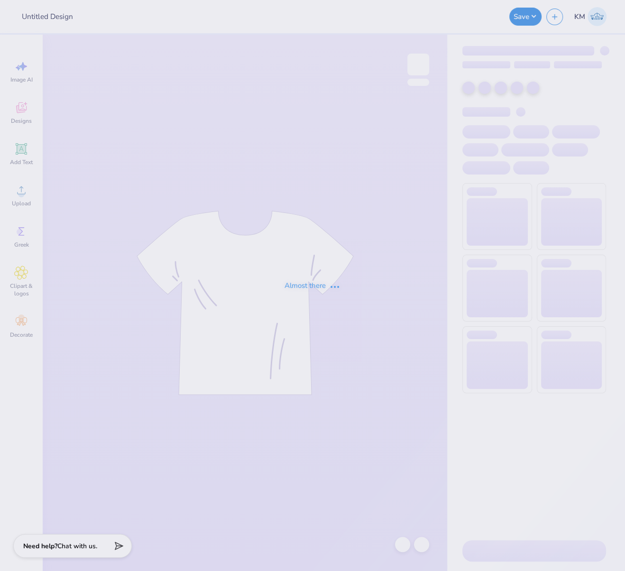
type input "FPS240569"
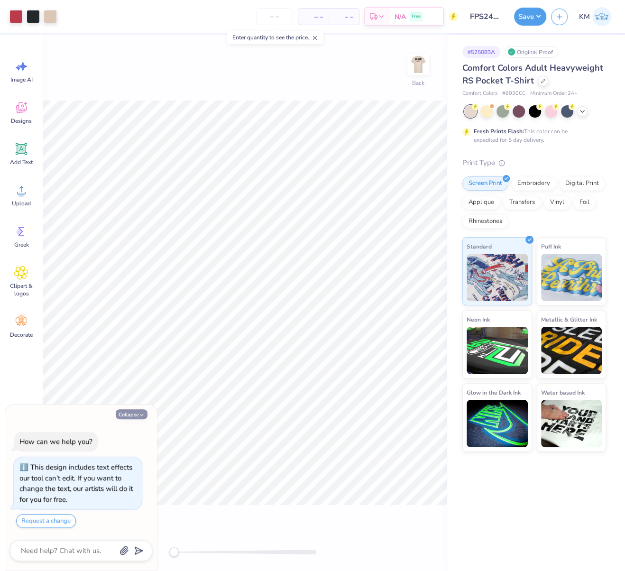
click at [135, 414] on button "Collapse" at bounding box center [132, 414] width 32 height 10
type textarea "x"
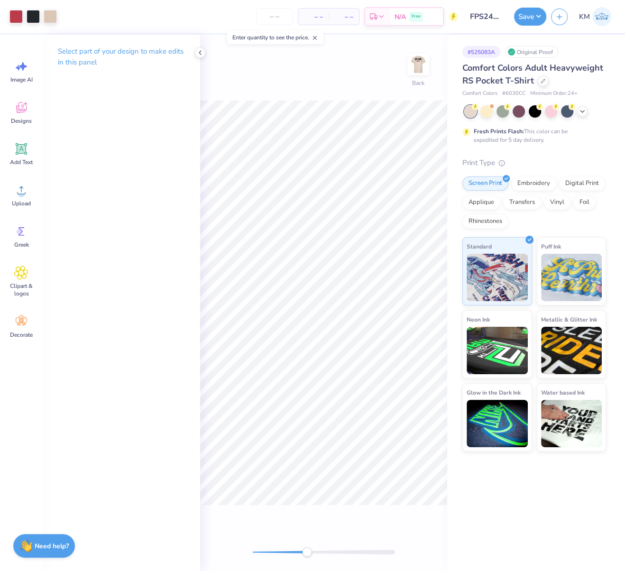
drag, startPoint x: 253, startPoint y: 553, endPoint x: 324, endPoint y: 541, distance: 72.1
click at [312, 551] on div "Accessibility label" at bounding box center [306, 551] width 9 height 9
click at [417, 59] on img at bounding box center [418, 64] width 19 height 19
click at [21, 198] on div "Upload" at bounding box center [21, 195] width 34 height 36
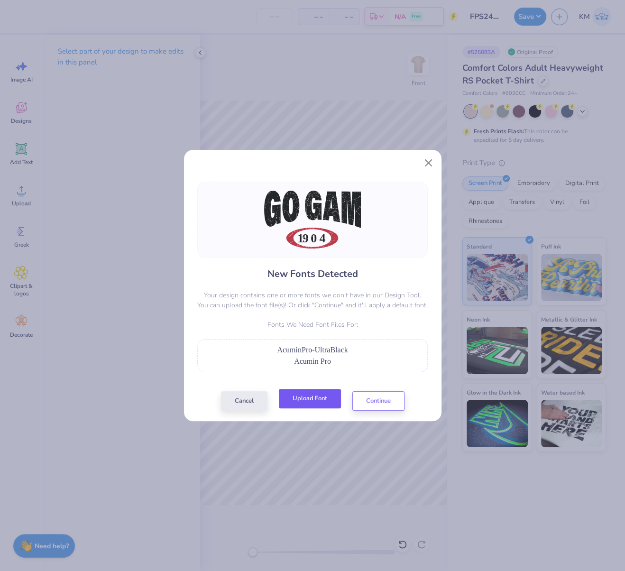
click at [323, 398] on button "Upload Font" at bounding box center [310, 398] width 62 height 19
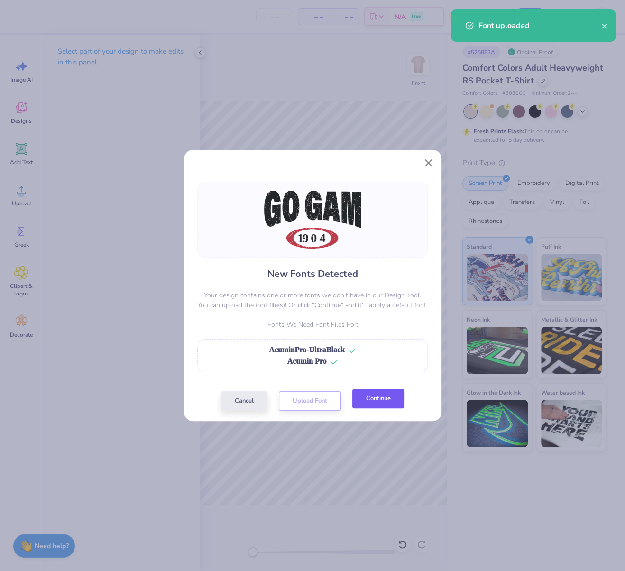
click at [367, 402] on button "Continue" at bounding box center [378, 398] width 52 height 19
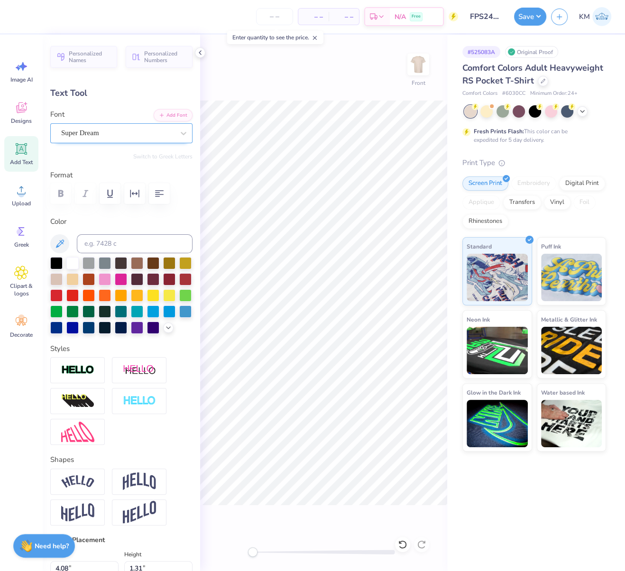
click at [83, 131] on div "Super Dream" at bounding box center [117, 133] width 115 height 15
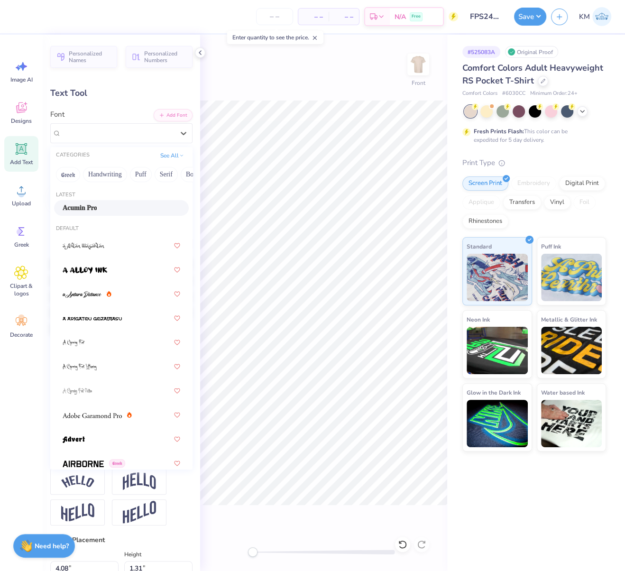
click at [97, 208] on span "Acumin Pro" at bounding box center [80, 208] width 34 height 10
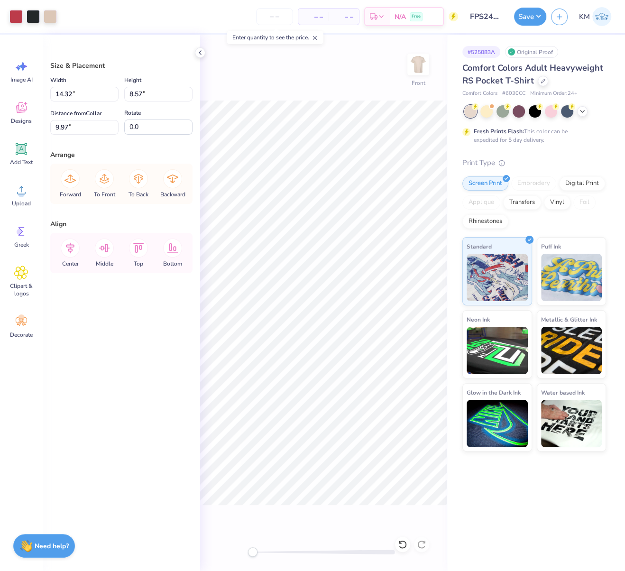
type input "7.69"
type input "3.09"
type input "15.44"
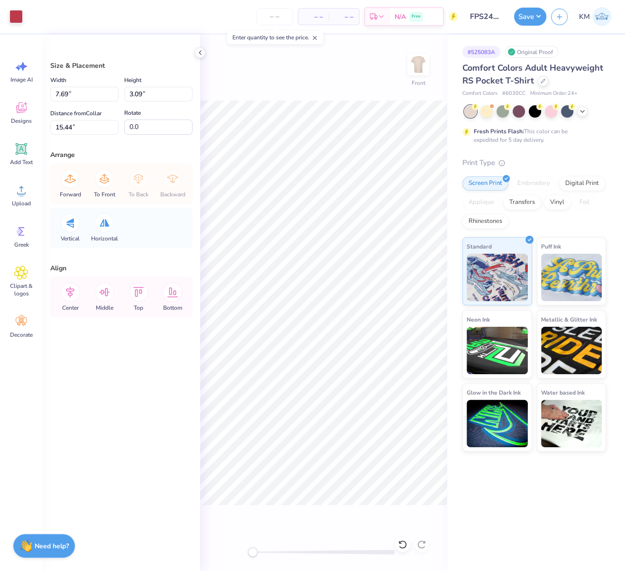
type input "14.32"
type input "8.57"
type input "9.97"
click at [390, 436] on li "Ungroup" at bounding box center [400, 440] width 74 height 18
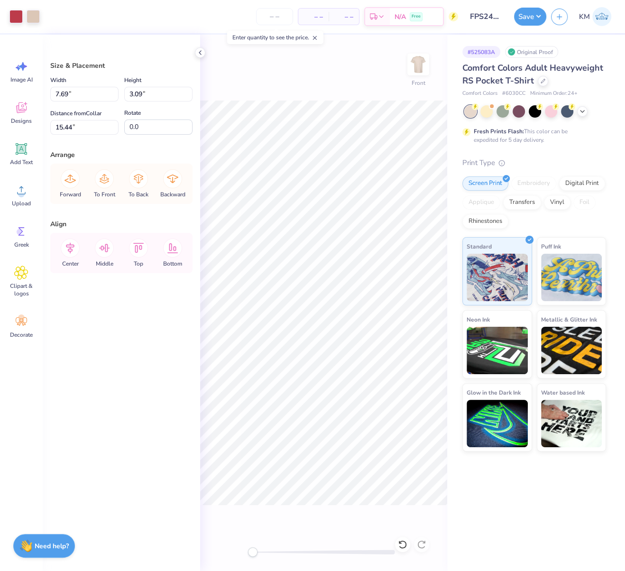
type input "17.62"
click at [351, 467] on li "Group" at bounding box center [368, 470] width 74 height 18
click at [418, 421] on li "Group" at bounding box center [428, 426] width 74 height 18
type input "8.57"
drag, startPoint x: 71, startPoint y: 94, endPoint x: 55, endPoint y: 95, distance: 16.2
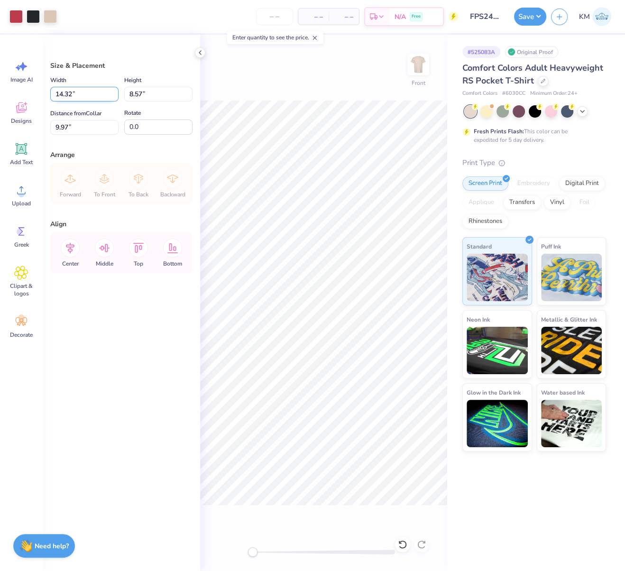
click at [55, 92] on input "14.32" at bounding box center [84, 94] width 68 height 15
type input "11.00"
type input "6.58"
drag, startPoint x: 72, startPoint y: 126, endPoint x: 53, endPoint y: 126, distance: 19.5
click at [52, 124] on input "10.96" at bounding box center [84, 127] width 68 height 15
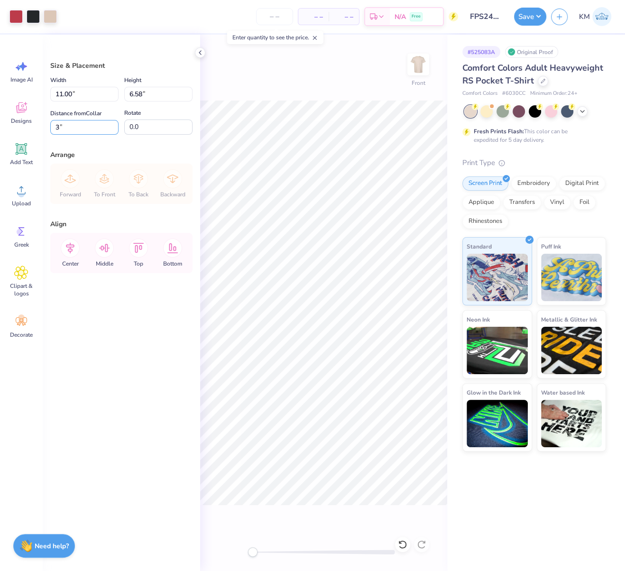
type input "3.00"
click at [415, 58] on img at bounding box center [418, 65] width 38 height 38
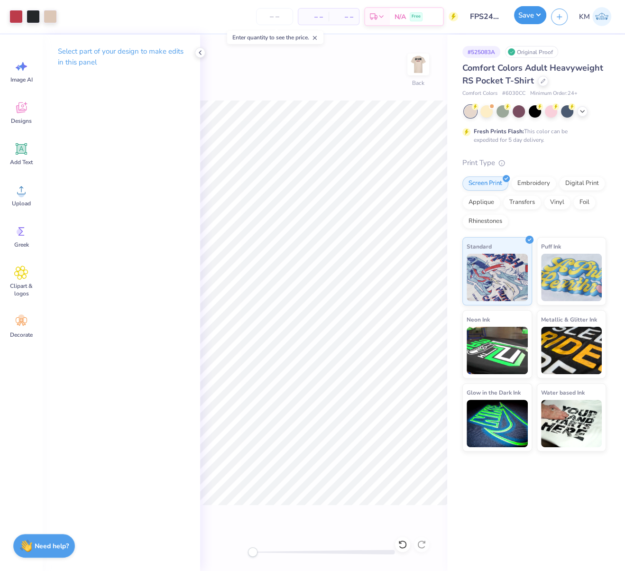
click at [542, 16] on button "Save" at bounding box center [530, 15] width 32 height 18
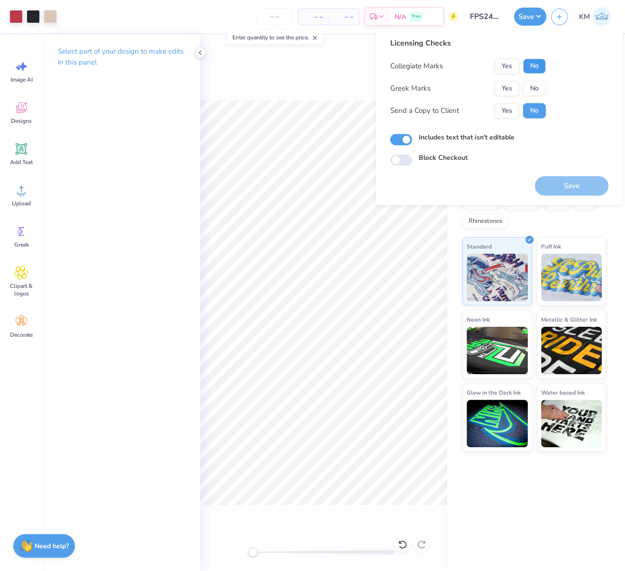
click at [533, 67] on button "No" at bounding box center [534, 65] width 23 height 15
click at [508, 85] on button "Yes" at bounding box center [507, 88] width 25 height 15
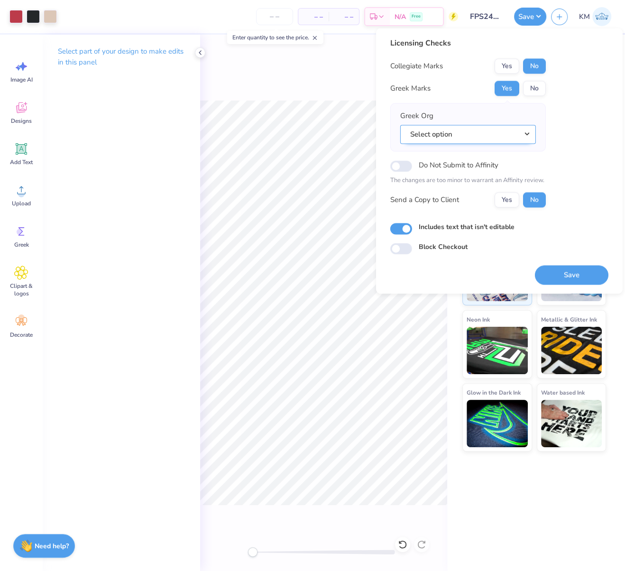
click at [530, 132] on button "Select option" at bounding box center [468, 134] width 136 height 19
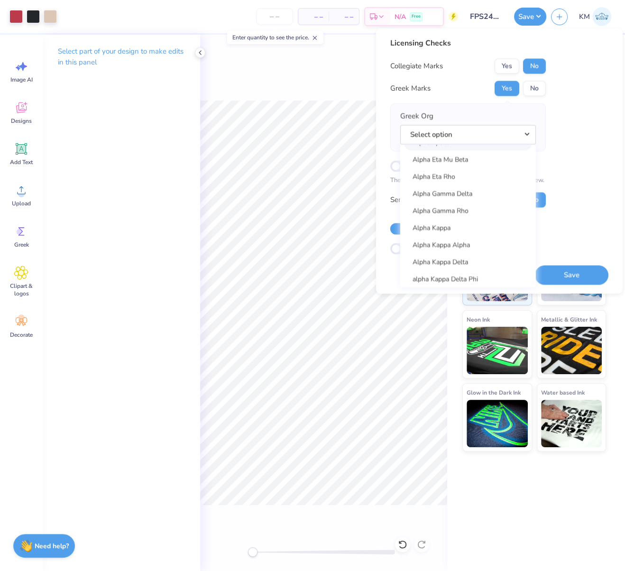
scroll to position [307, 0]
drag, startPoint x: 469, startPoint y: 209, endPoint x: 480, endPoint y: 210, distance: 11.0
click at [469, 209] on link "Alpha Gamma Delta" at bounding box center [468, 208] width 128 height 16
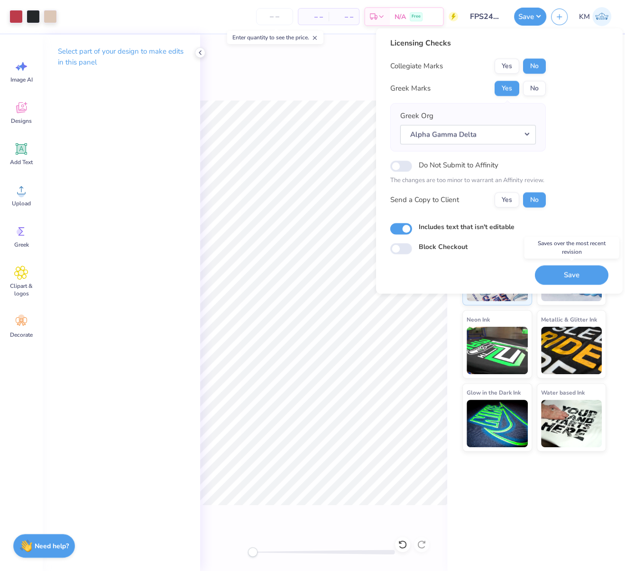
click at [563, 276] on button "Save" at bounding box center [572, 274] width 74 height 19
